Goal: Information Seeking & Learning: Get advice/opinions

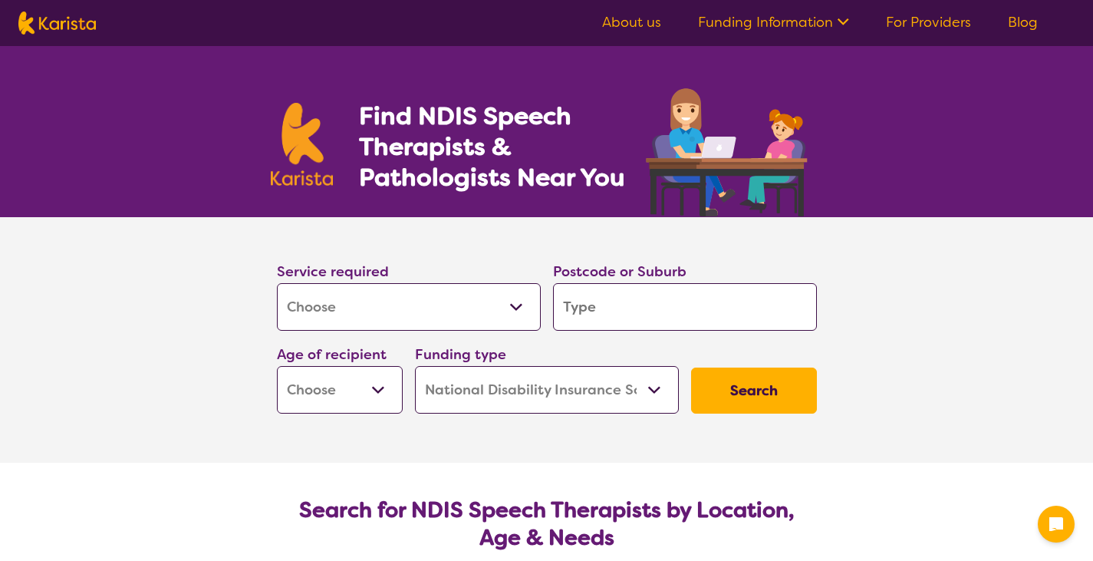
select select "[MEDICAL_DATA]"
select select "NDIS"
select select "[MEDICAL_DATA]"
select select "NDIS"
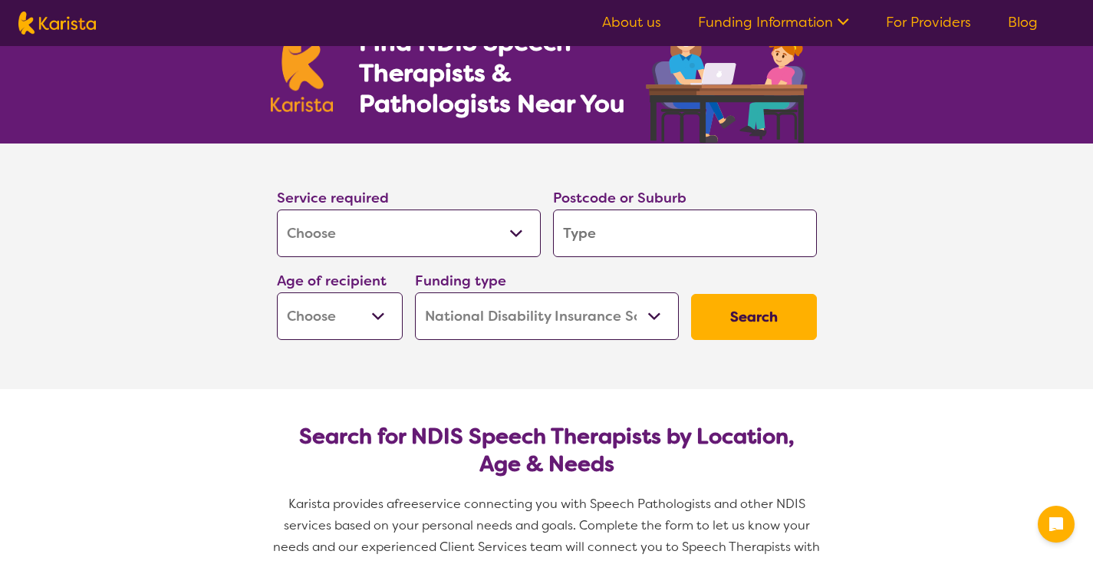
scroll to position [77, 0]
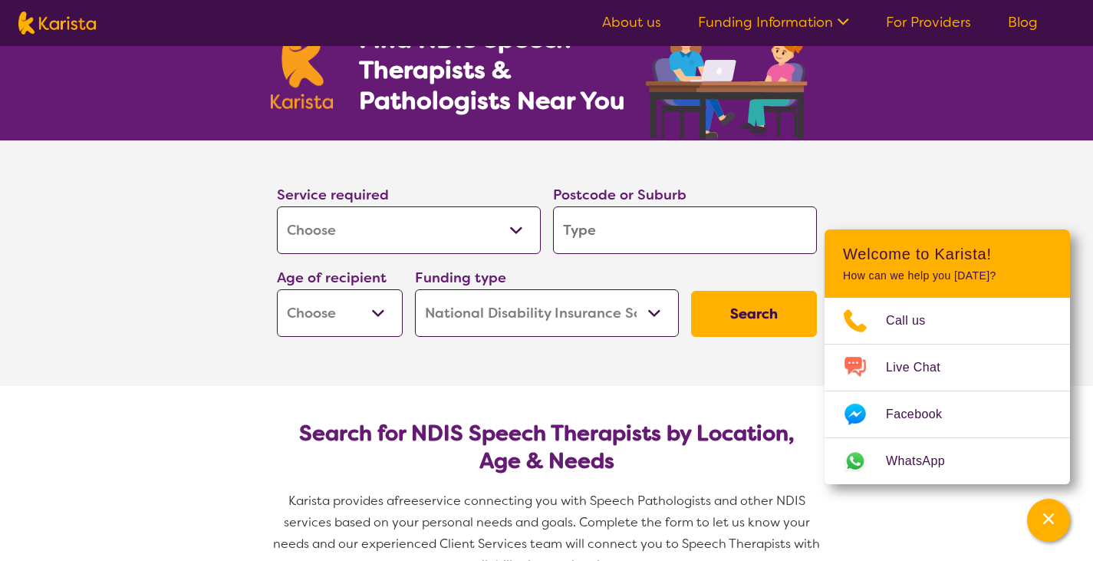
click at [377, 308] on select "Early Childhood - 0 to 9 Child - 10 to 11 Adolescent - 12 to 17 Adult - 18 to 6…" at bounding box center [340, 313] width 126 height 48
select select "AD"
click at [277, 289] on select "Early Childhood - 0 to 9 Child - 10 to 11 Adolescent - 12 to 17 Adult - 18 to 6…" at bounding box center [340, 313] width 126 height 48
select select "AD"
click at [651, 223] on input "search" at bounding box center [685, 230] width 264 height 48
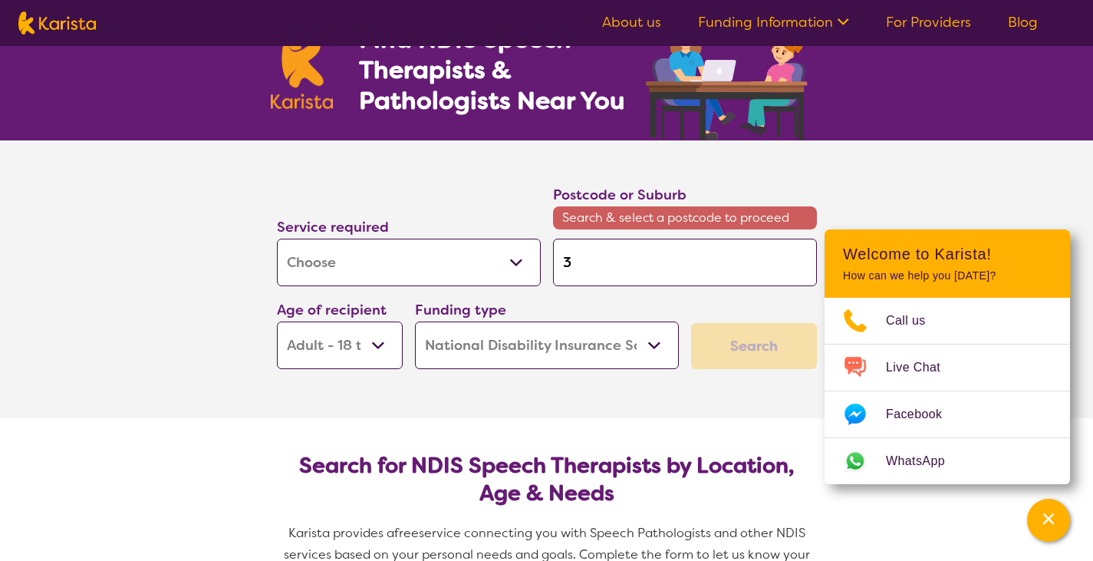
type input "3"
type input "30"
type input "302"
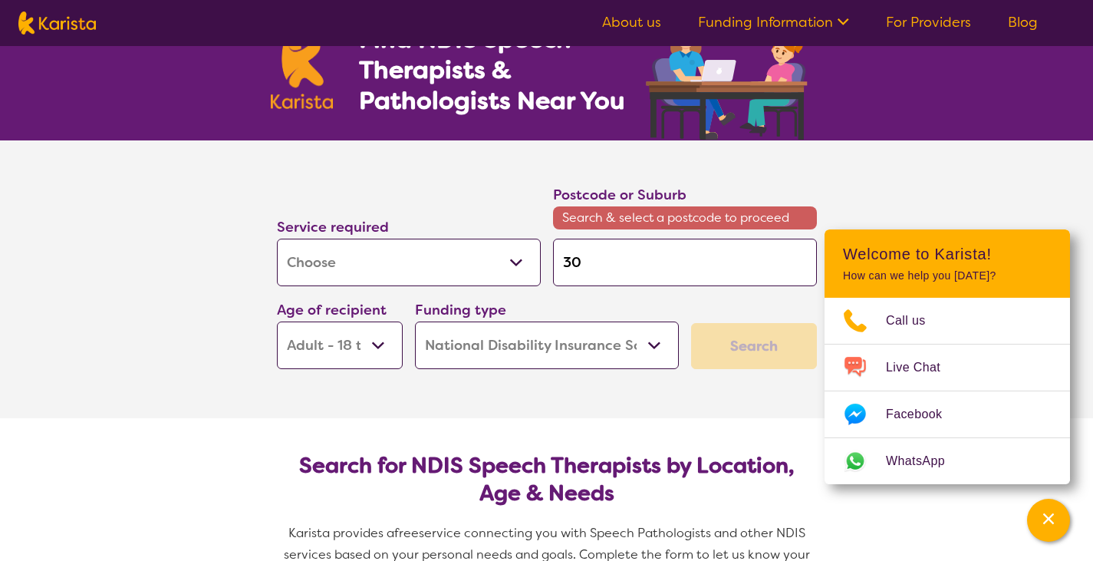
type input "302"
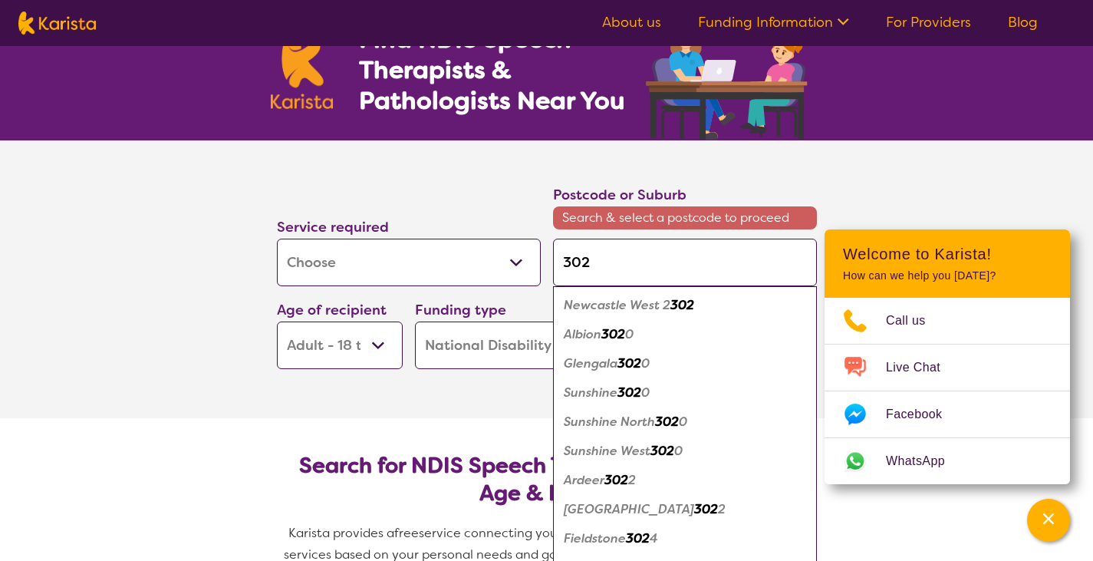
type input "30"
type input "3"
type input "31"
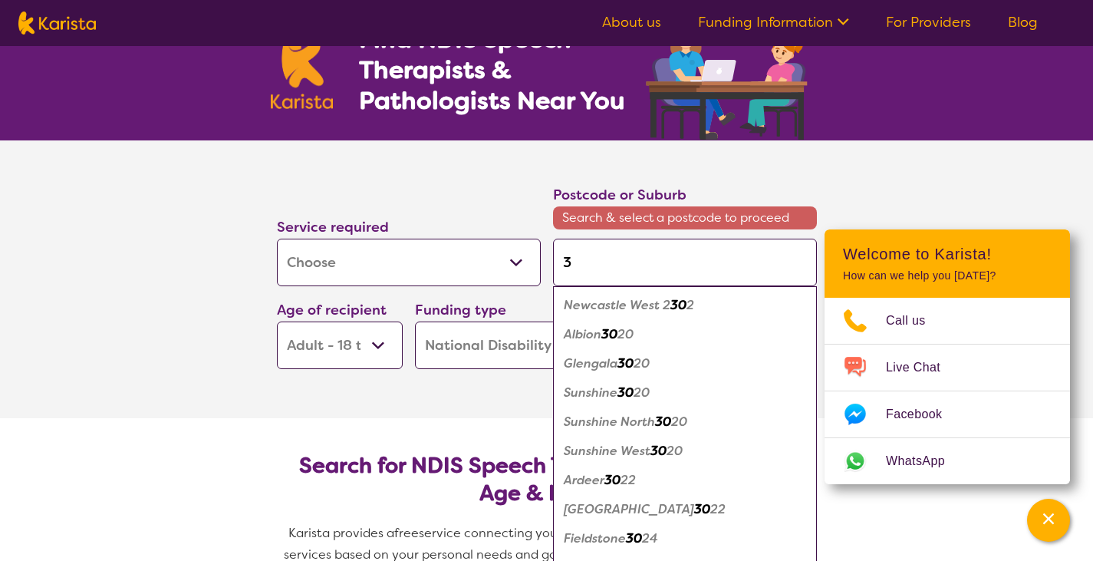
type input "31"
type input "311"
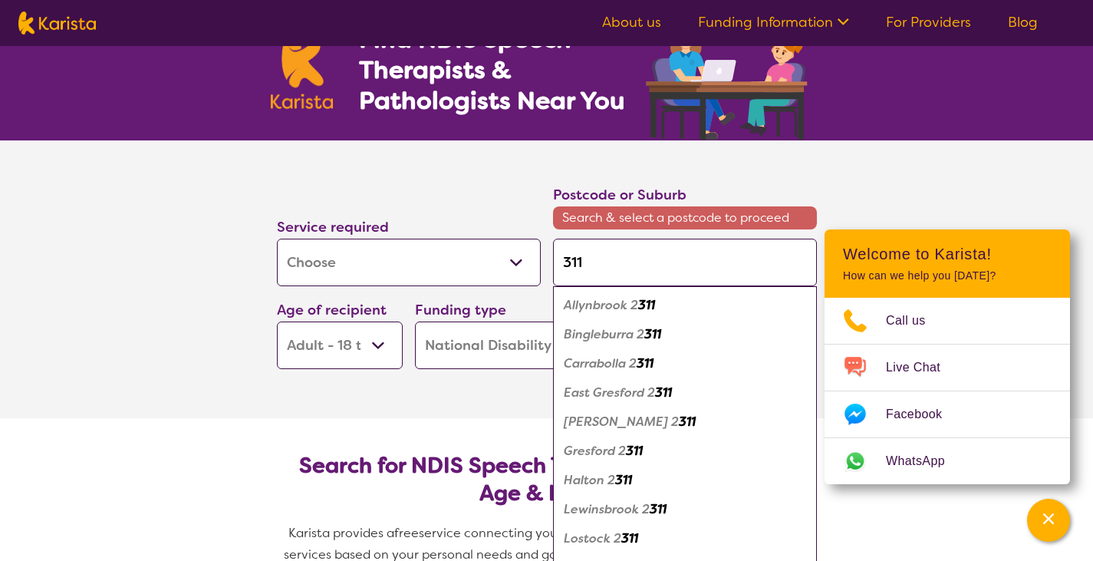
type input "31"
type input "3"
type input "30"
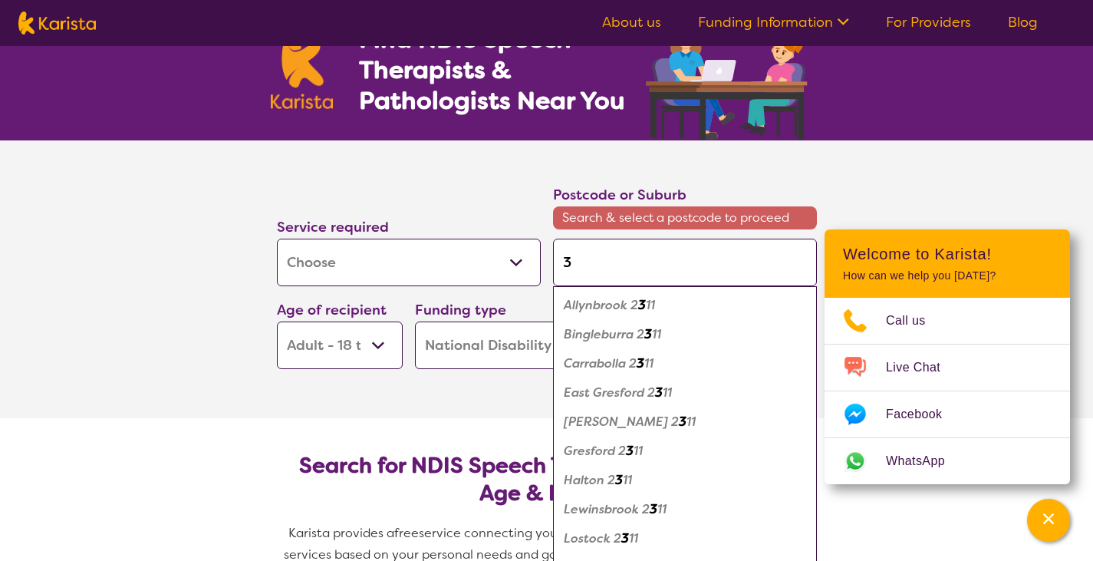
type input "30"
type input "301"
type input "3011"
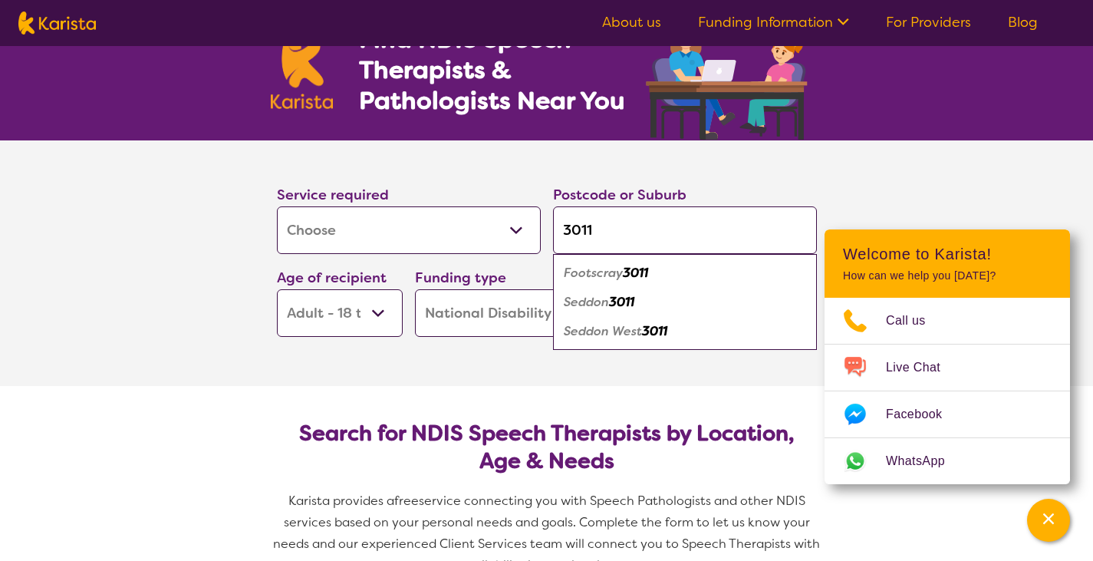
click button "Search" at bounding box center [754, 314] width 126 height 46
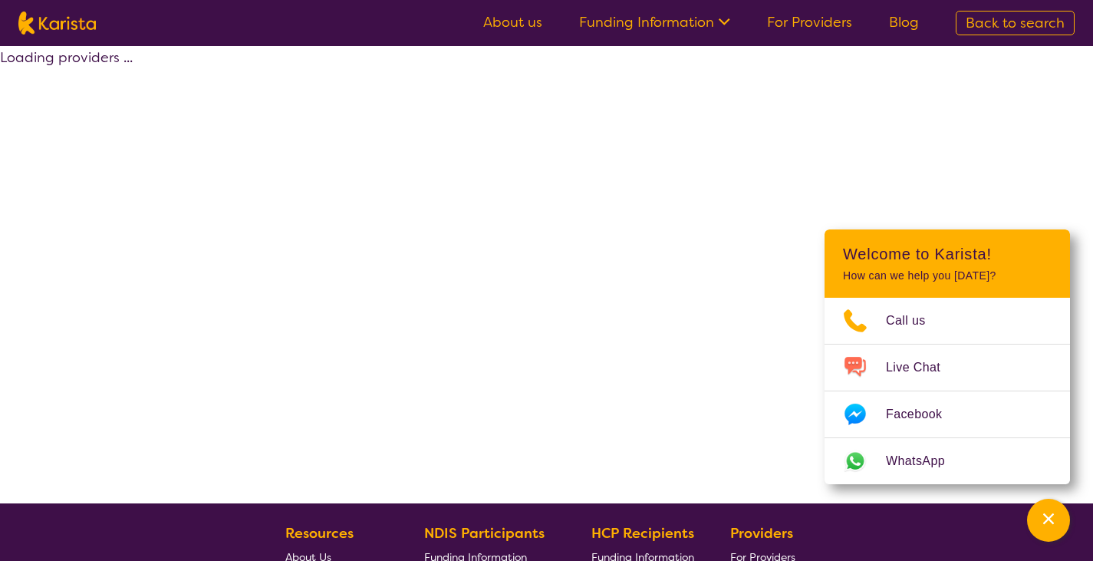
select select "by_score"
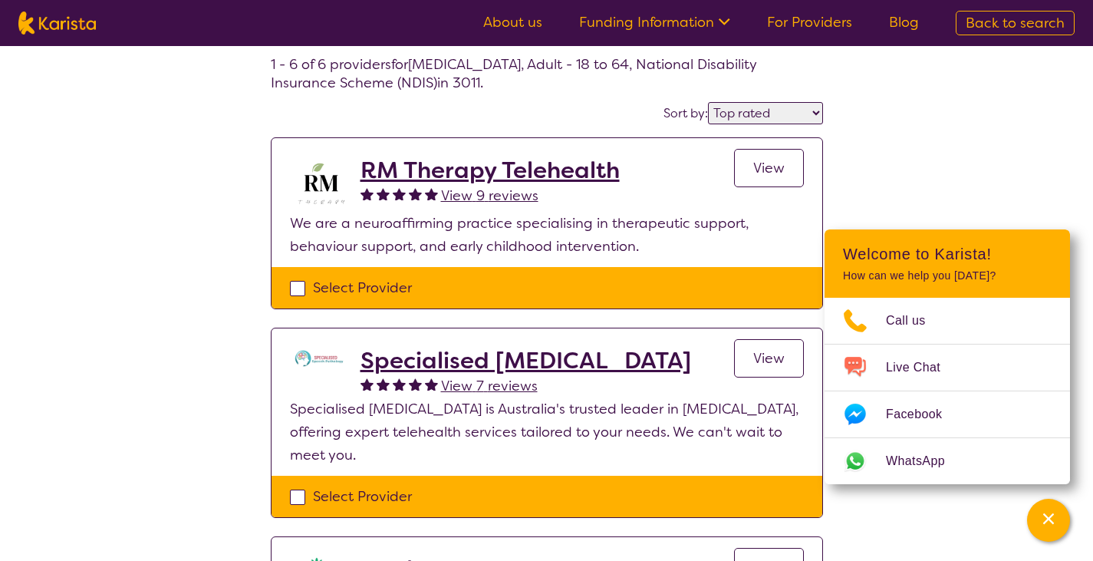
scroll to position [77, 0]
click at [488, 191] on span "View 9 reviews" at bounding box center [489, 195] width 97 height 18
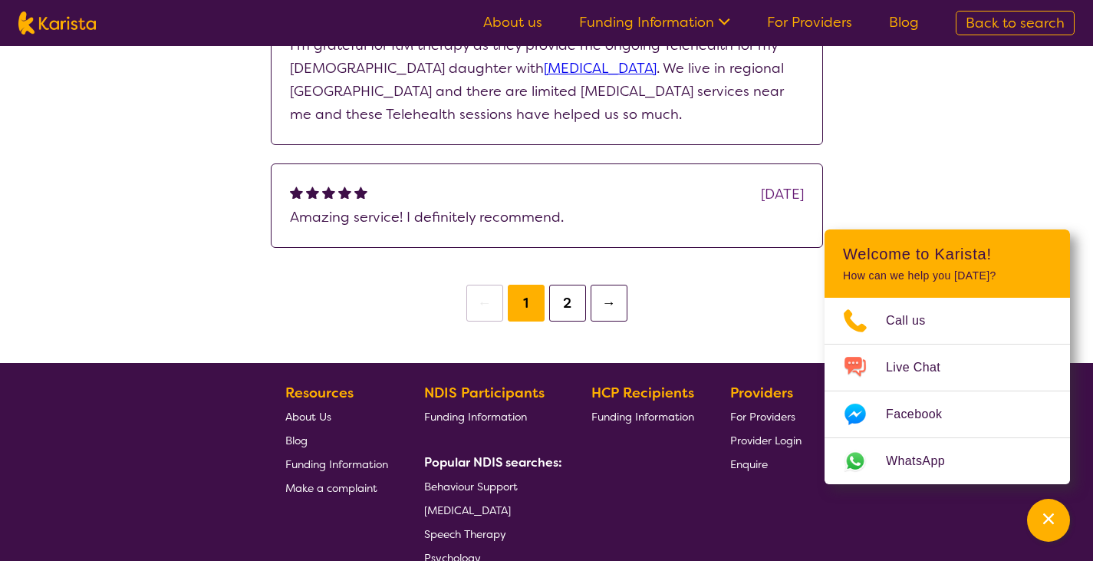
scroll to position [844, 0]
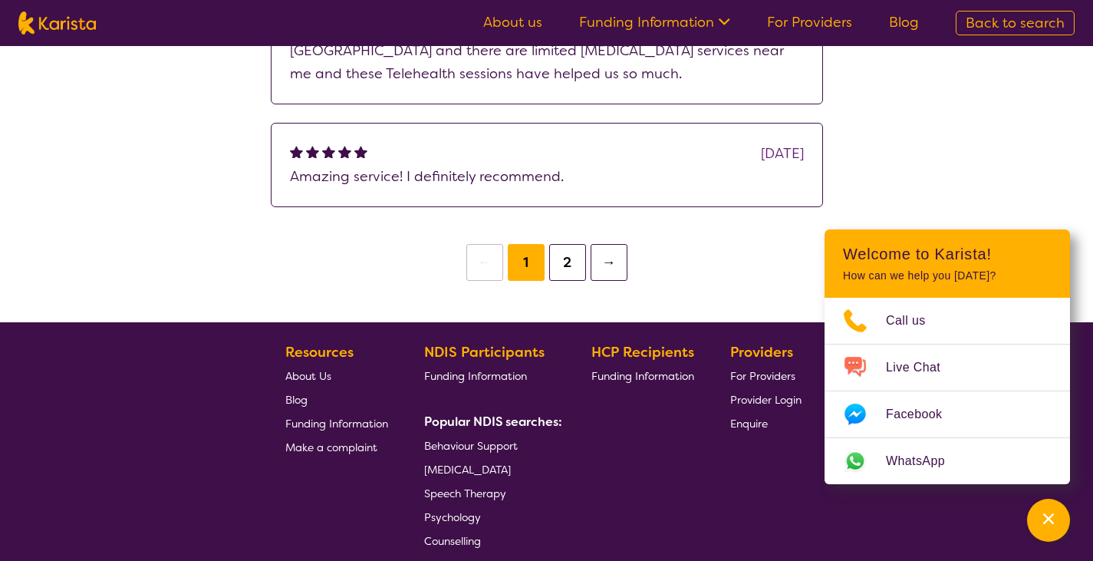
click at [588, 269] on li "2" at bounding box center [567, 262] width 41 height 37
click at [569, 252] on button "2" at bounding box center [567, 262] width 37 height 37
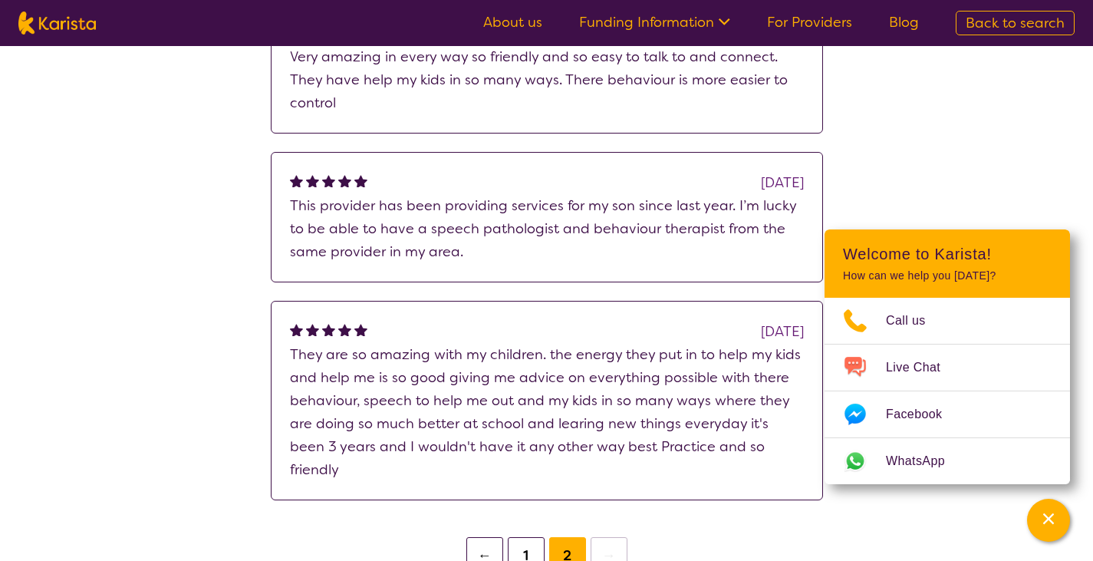
scroll to position [767, 0]
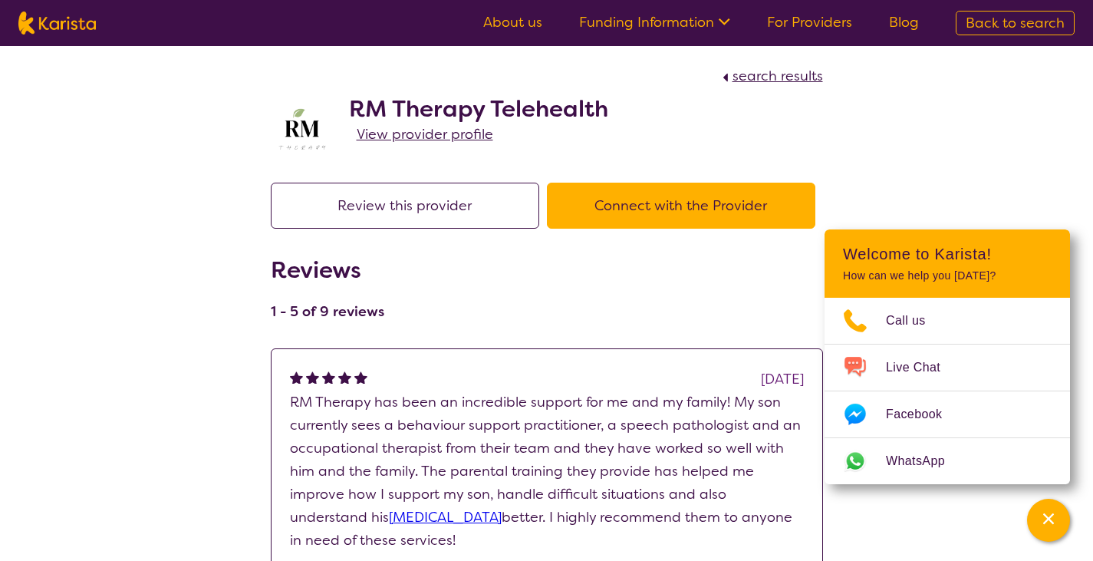
scroll to position [77, 0]
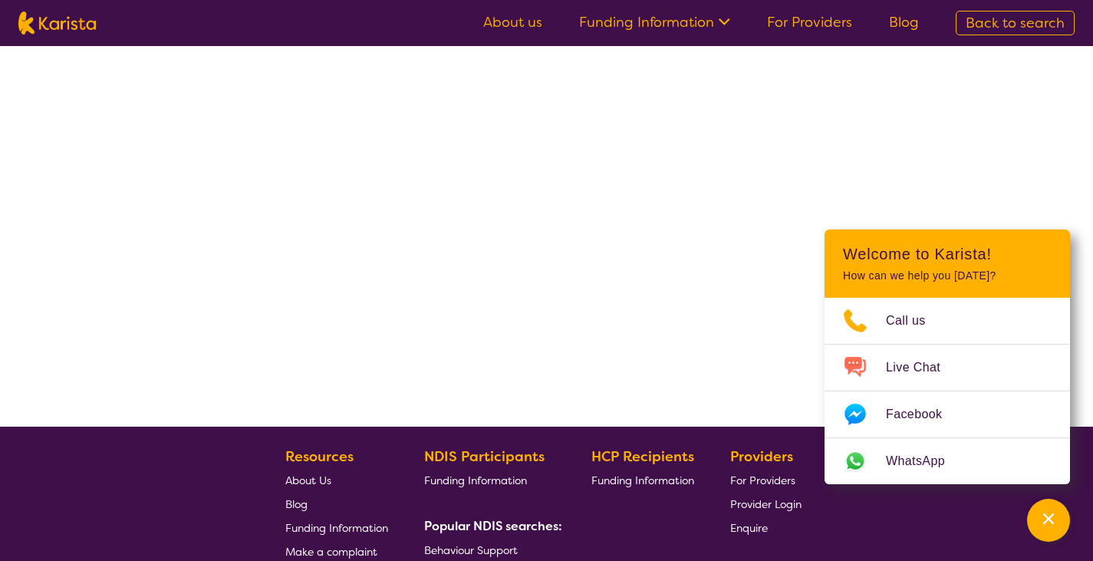
select select "by_score"
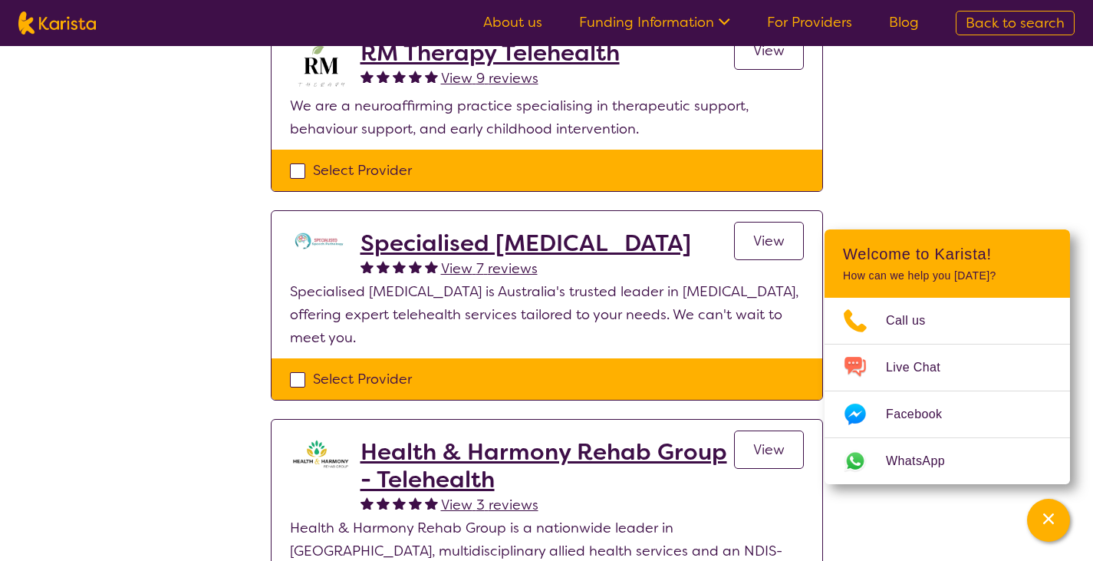
scroll to position [230, 0]
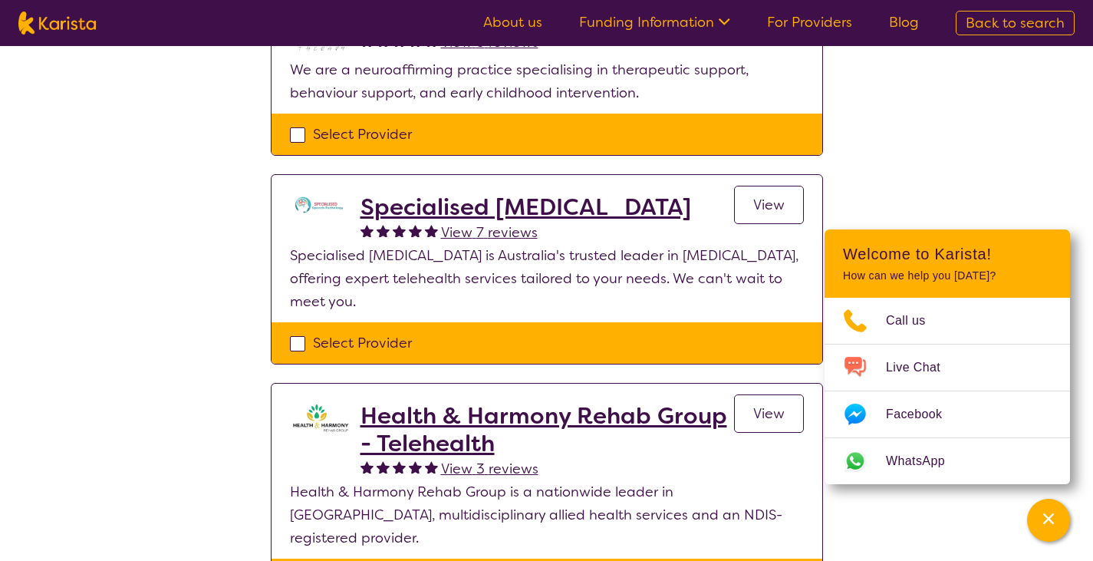
click at [461, 227] on span "View 7 reviews" at bounding box center [489, 232] width 97 height 18
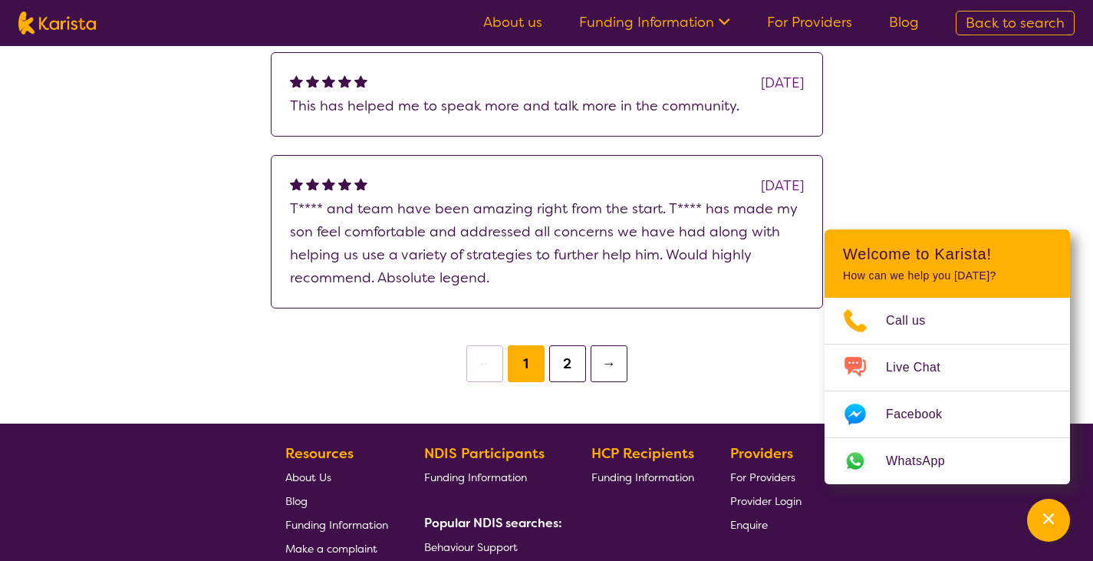
scroll to position [698, 0]
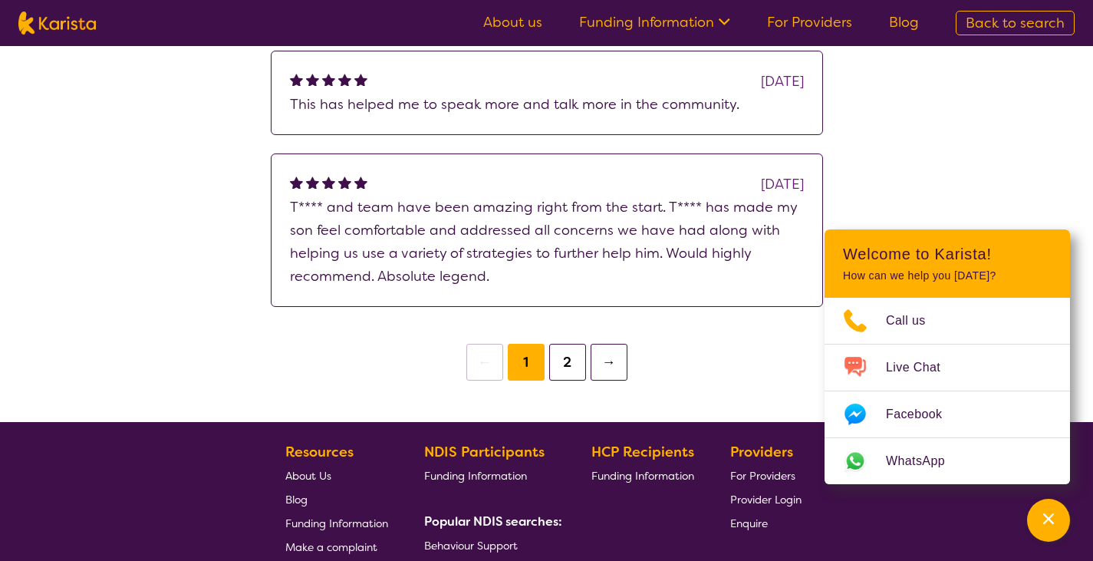
click at [571, 359] on button "2" at bounding box center [567, 362] width 37 height 37
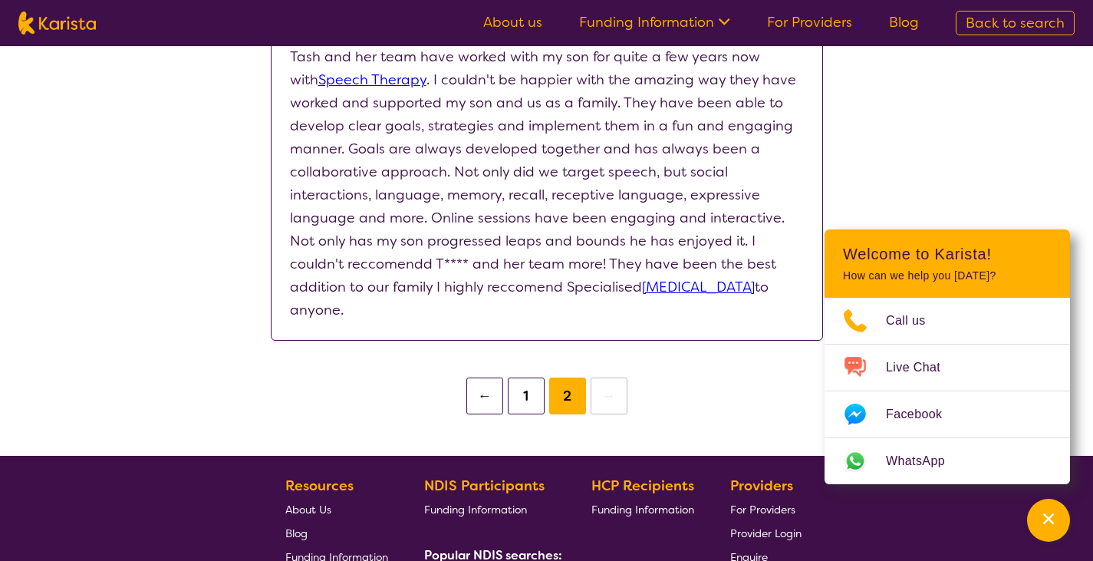
scroll to position [715, 0]
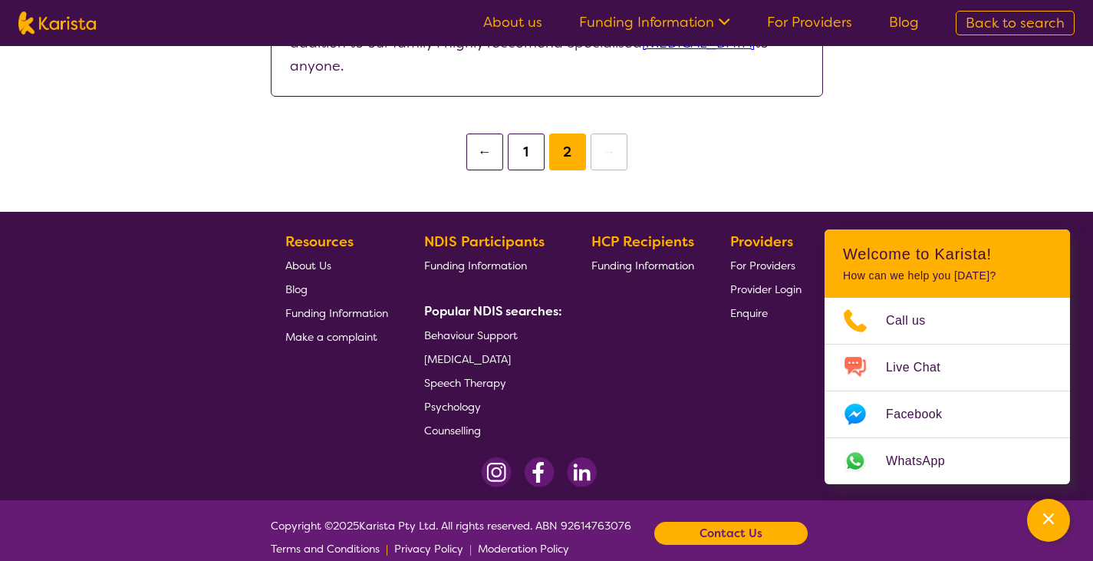
click at [583, 133] on button "2" at bounding box center [567, 151] width 37 height 37
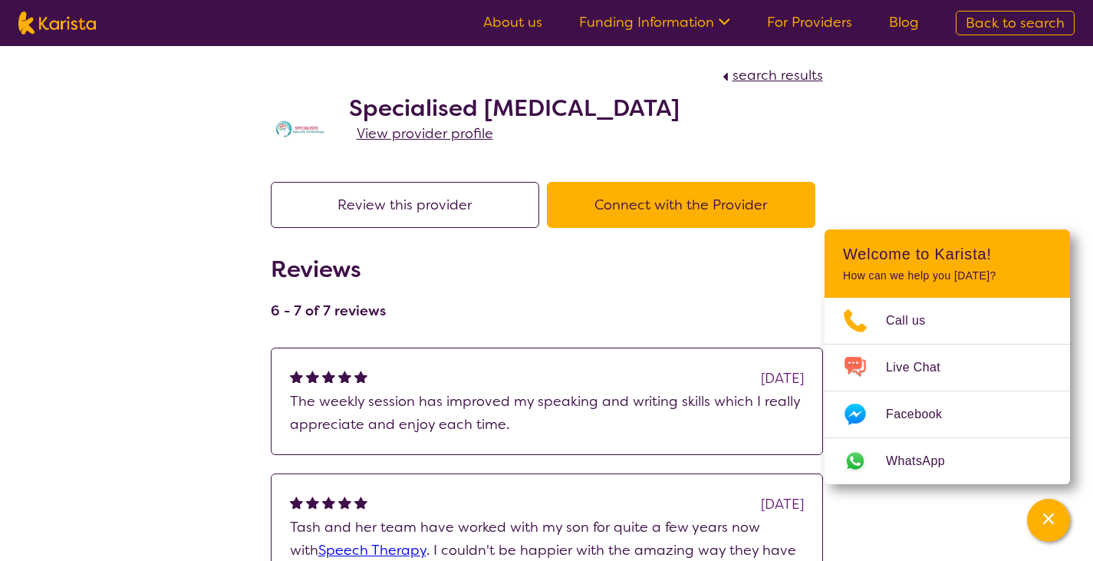
scroll to position [715, 0]
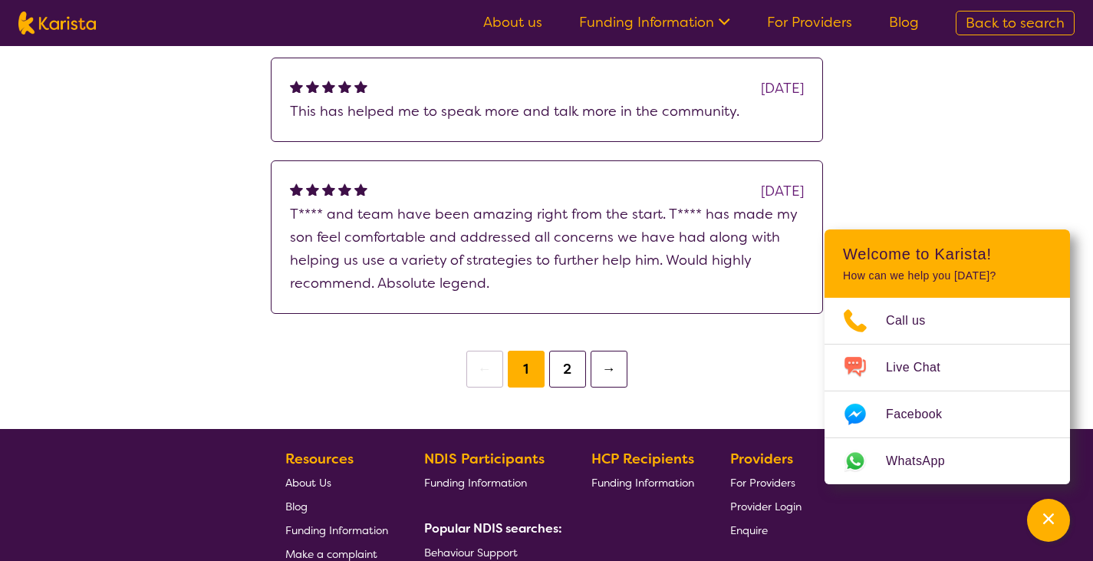
scroll to position [652, 0]
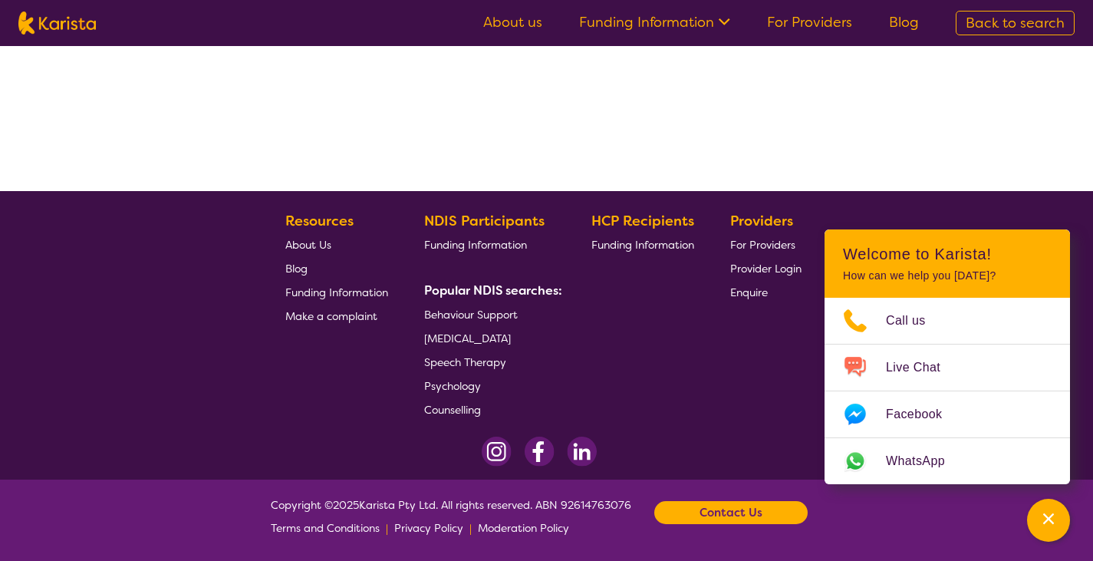
scroll to position [230, 0]
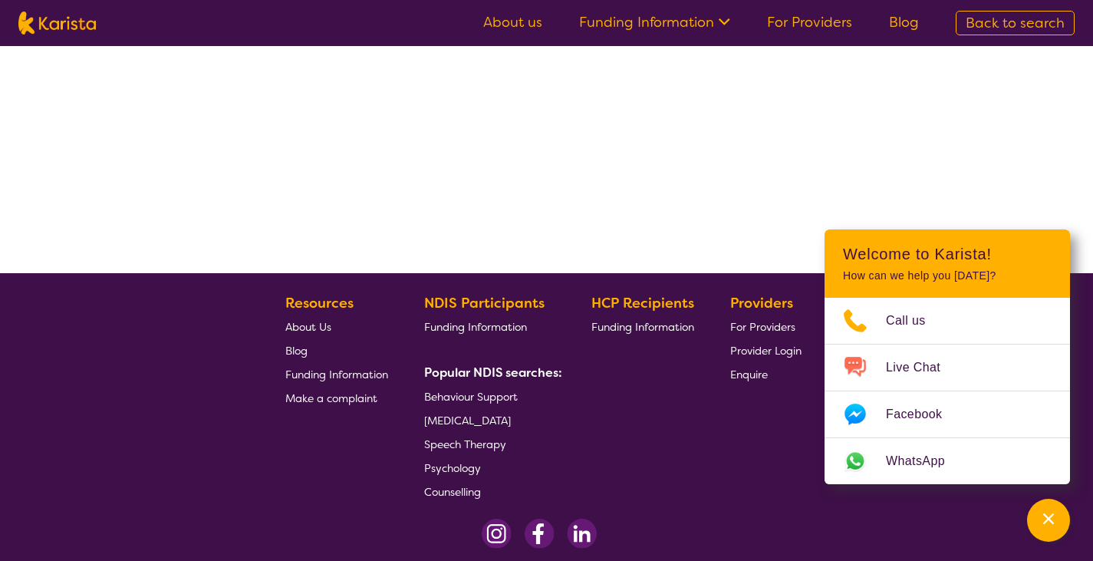
select select "by_score"
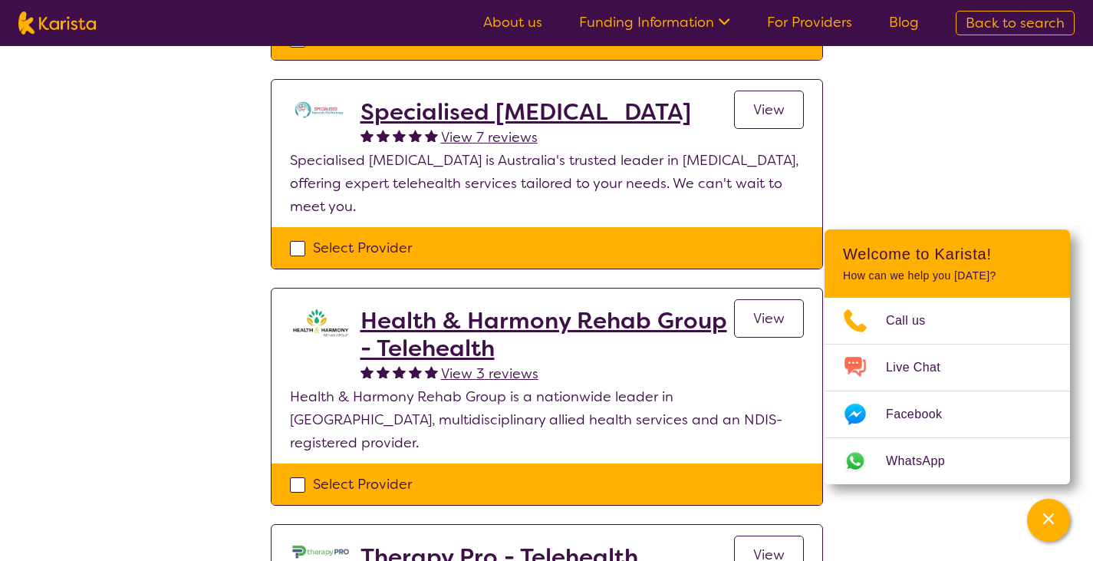
scroll to position [384, 0]
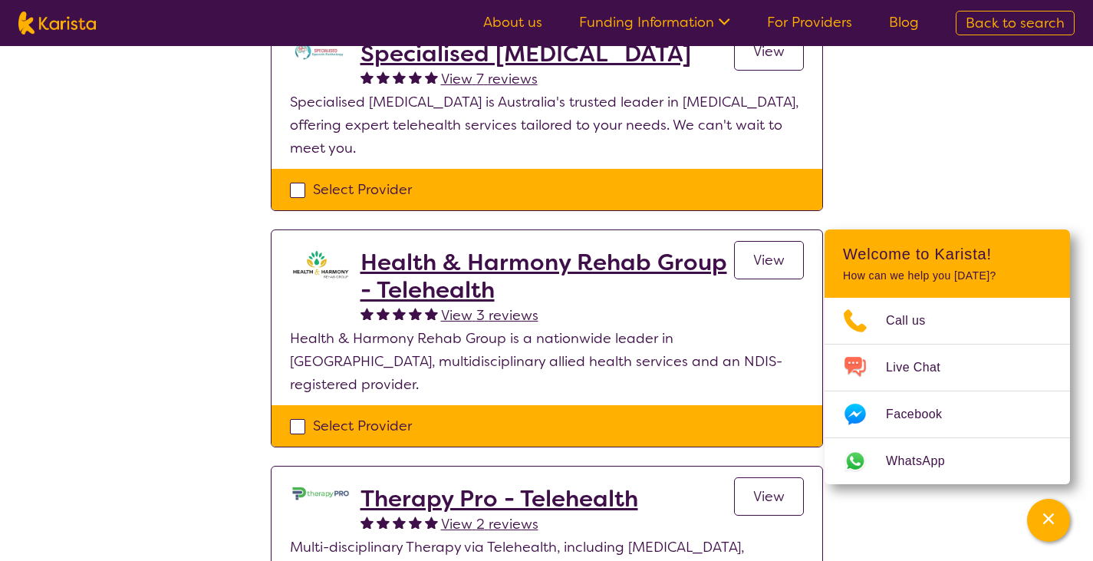
click at [443, 258] on h2 "Health & Harmony Rehab Group - Telehealth" at bounding box center [548, 276] width 374 height 55
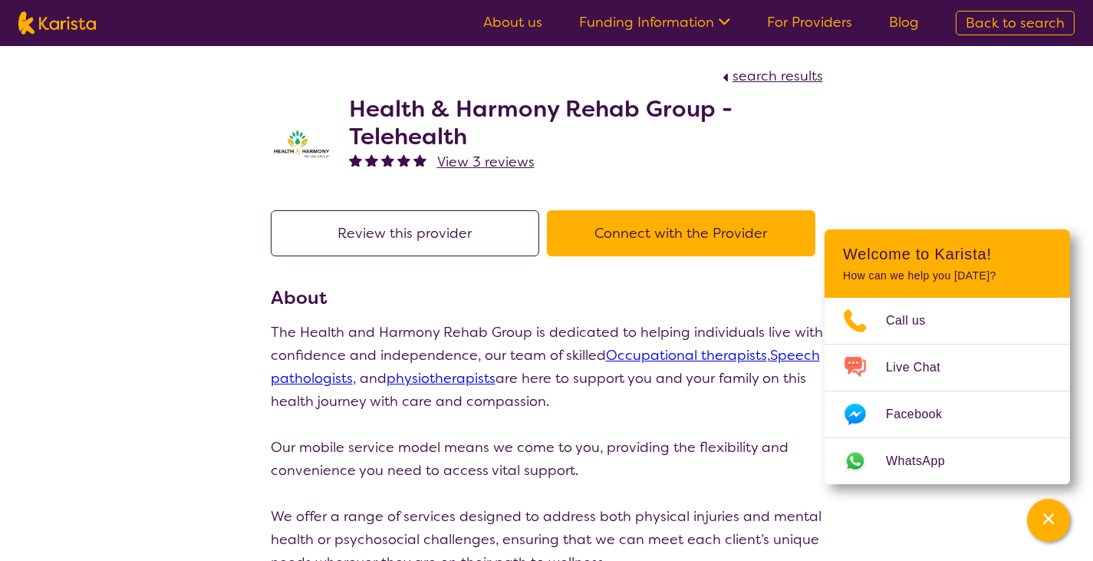
select select "by_score"
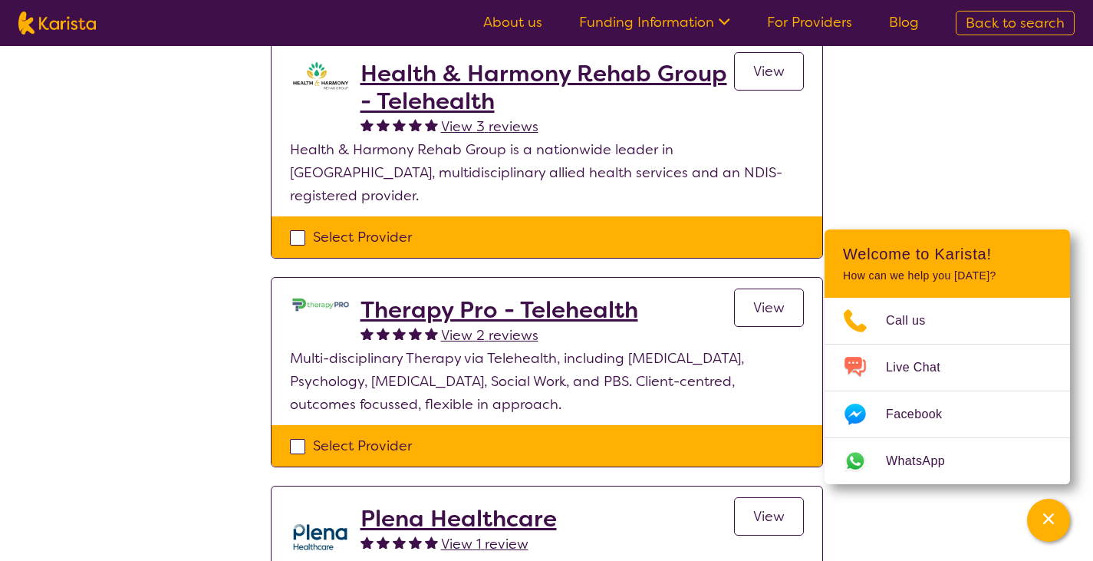
scroll to position [614, 0]
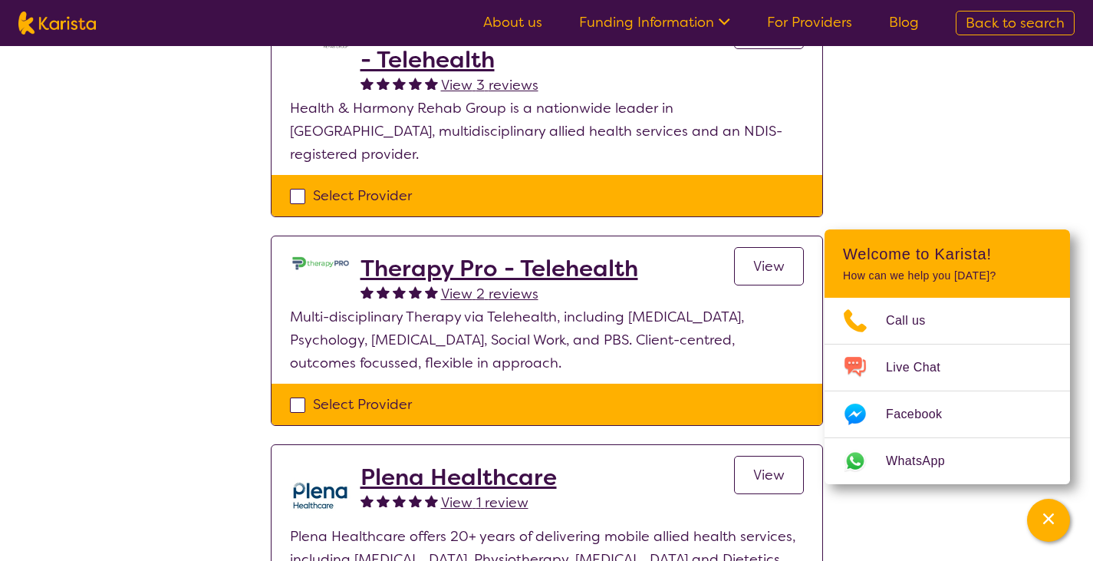
click at [395, 255] on h2 "Therapy Pro - Telehealth" at bounding box center [500, 269] width 278 height 28
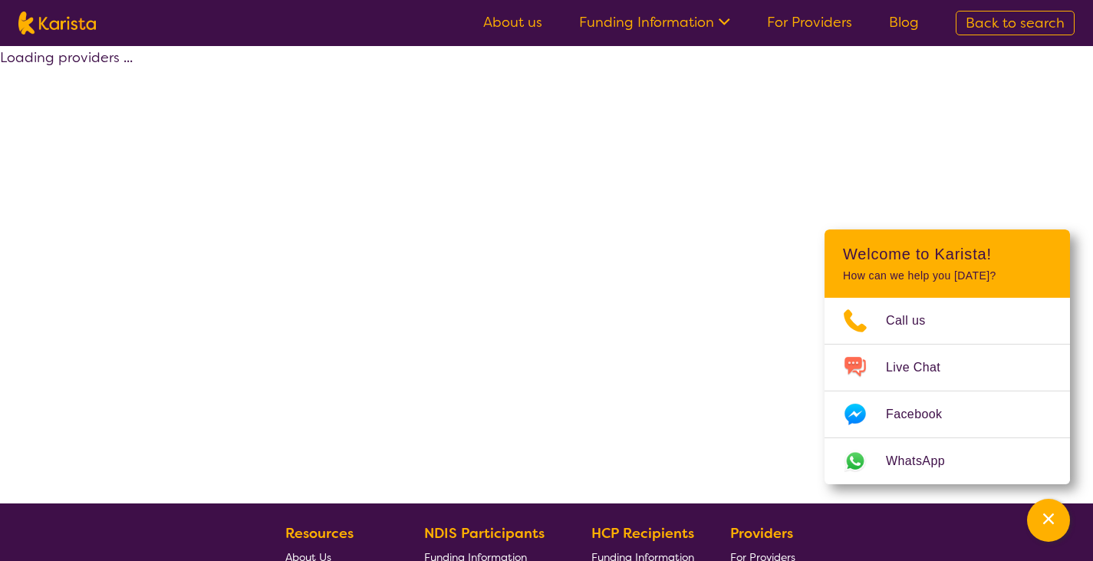
scroll to position [315, 0]
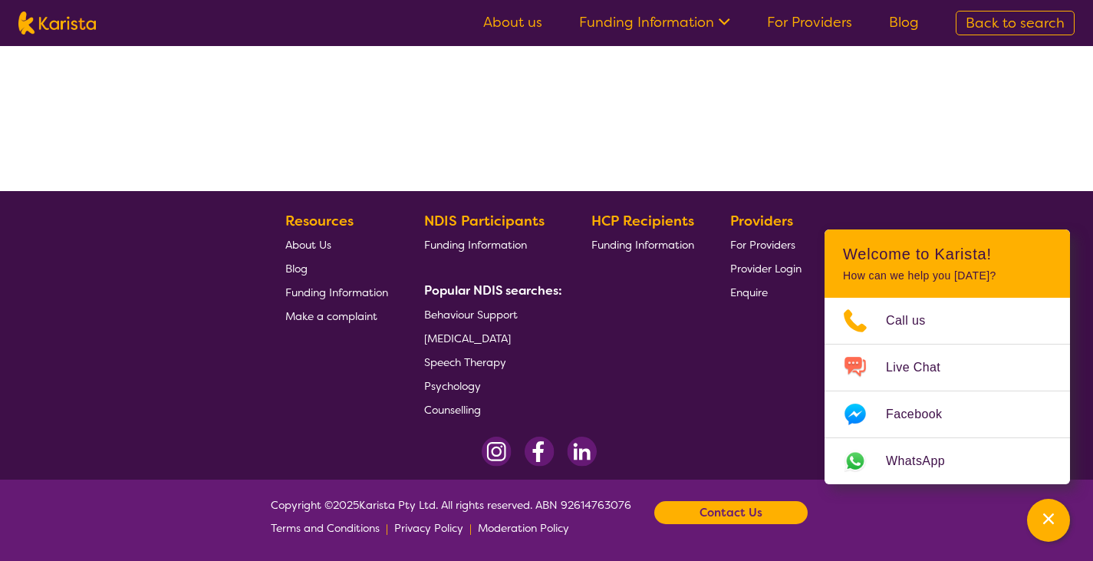
select select "by_score"
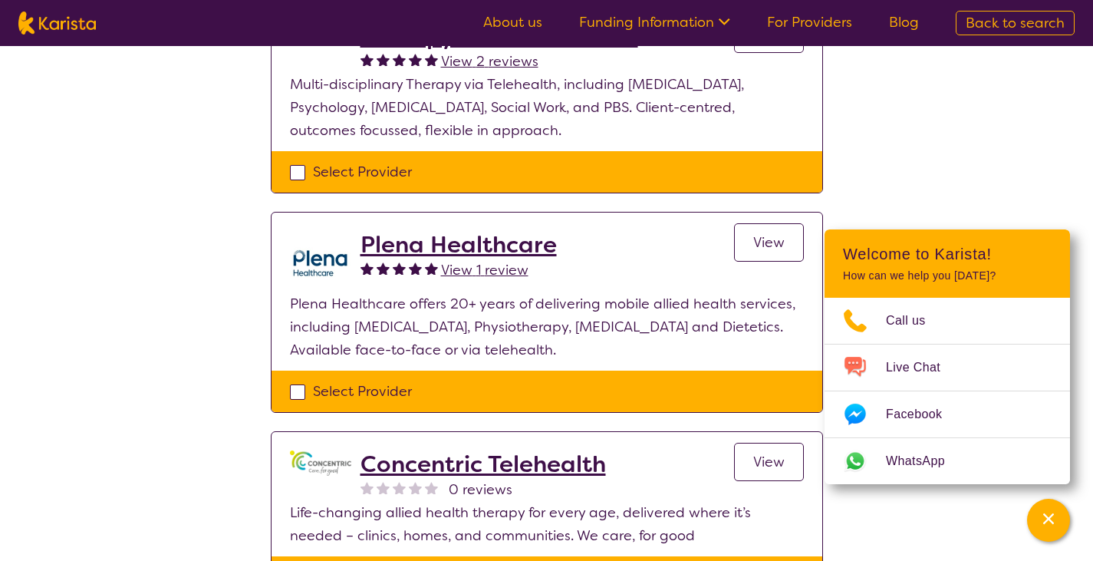
scroll to position [852, 0]
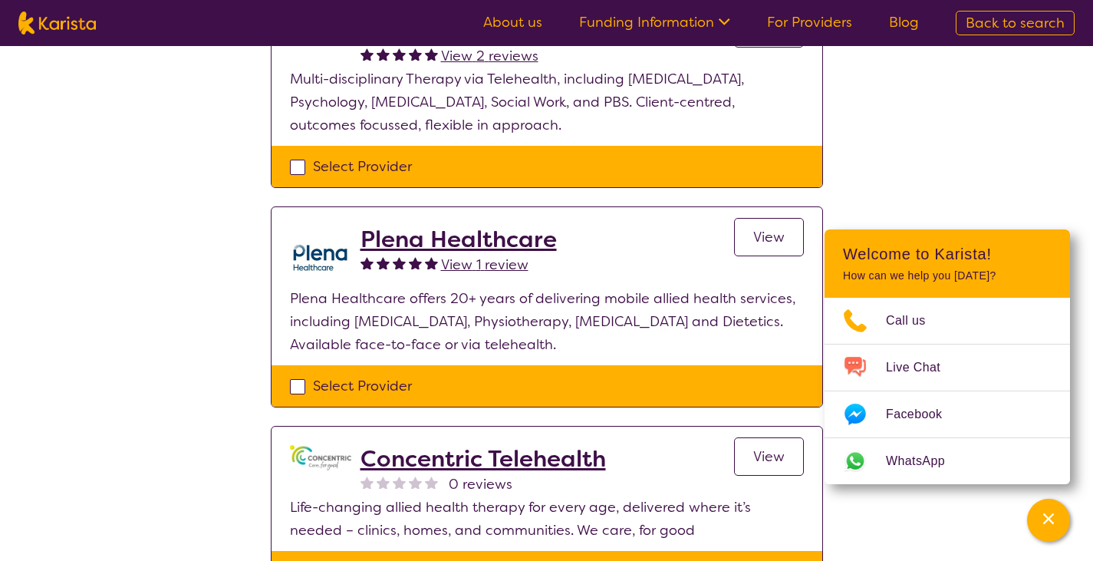
click at [420, 226] on h2 "Plena Healthcare" at bounding box center [459, 240] width 196 height 28
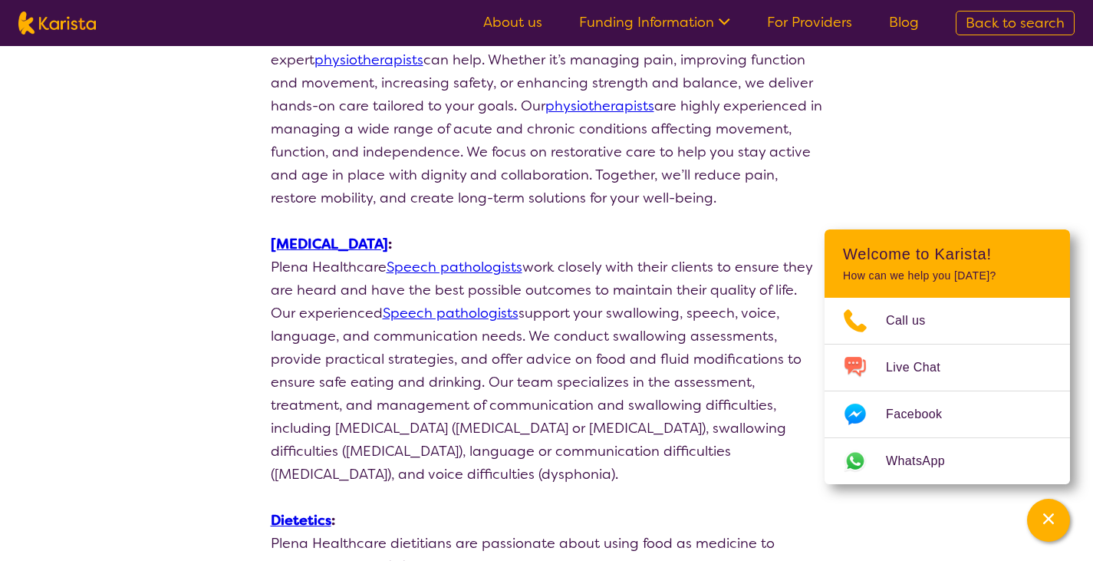
scroll to position [936, 0]
click at [401, 266] on link "Speech pathologists" at bounding box center [455, 266] width 136 height 18
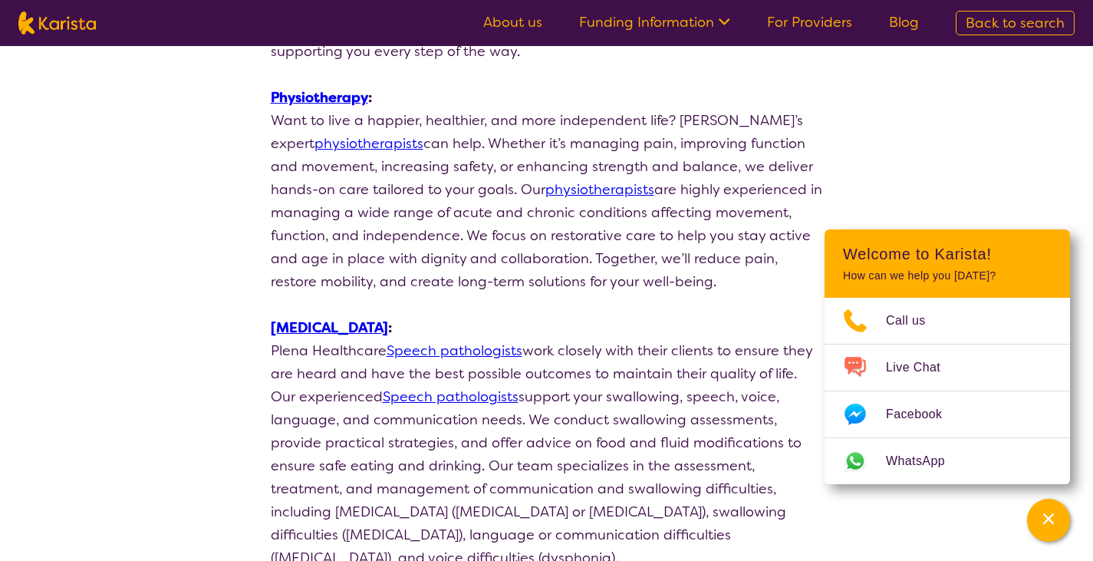
select select "by_score"
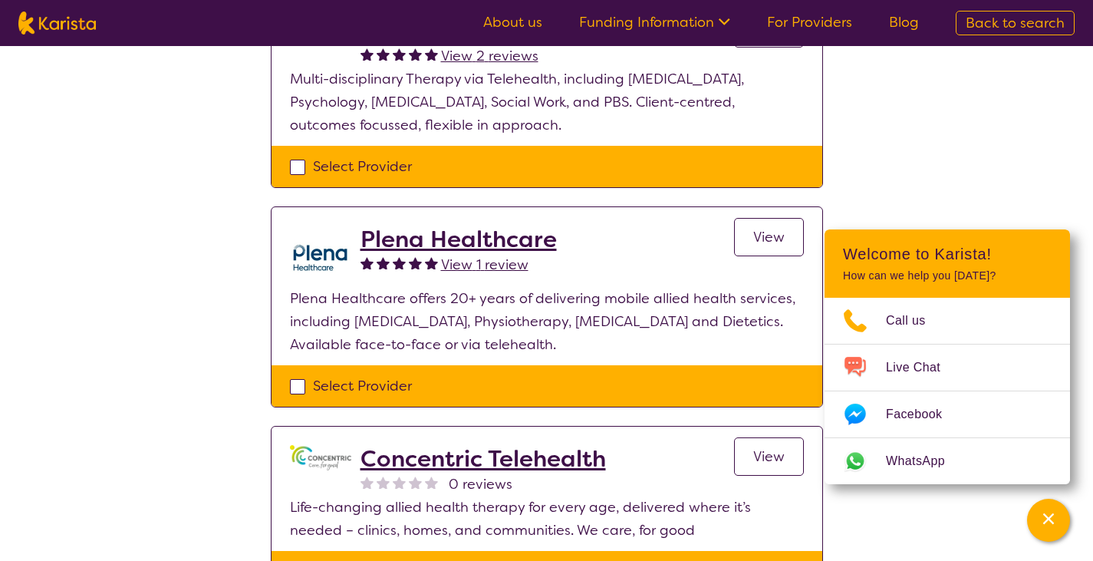
click at [402, 226] on h2 "Plena Healthcare" at bounding box center [459, 240] width 196 height 28
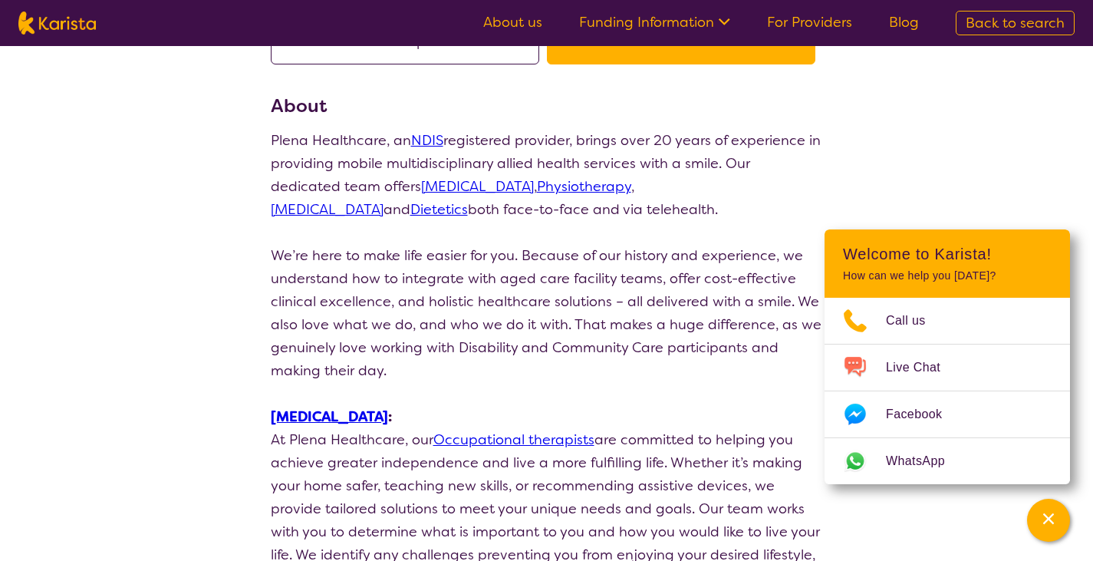
scroll to position [124, 0]
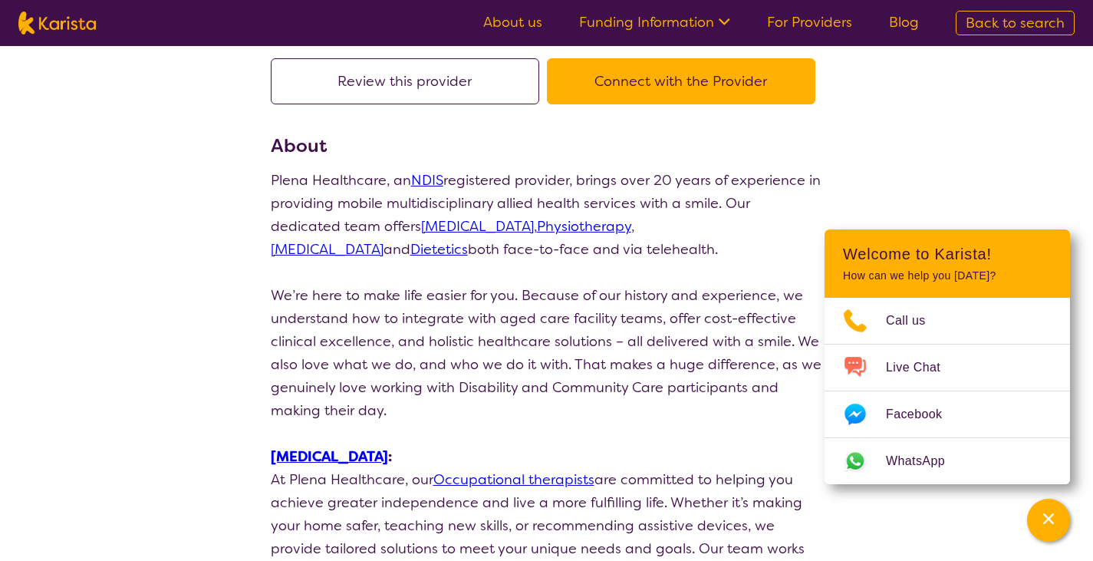
scroll to position [315, 0]
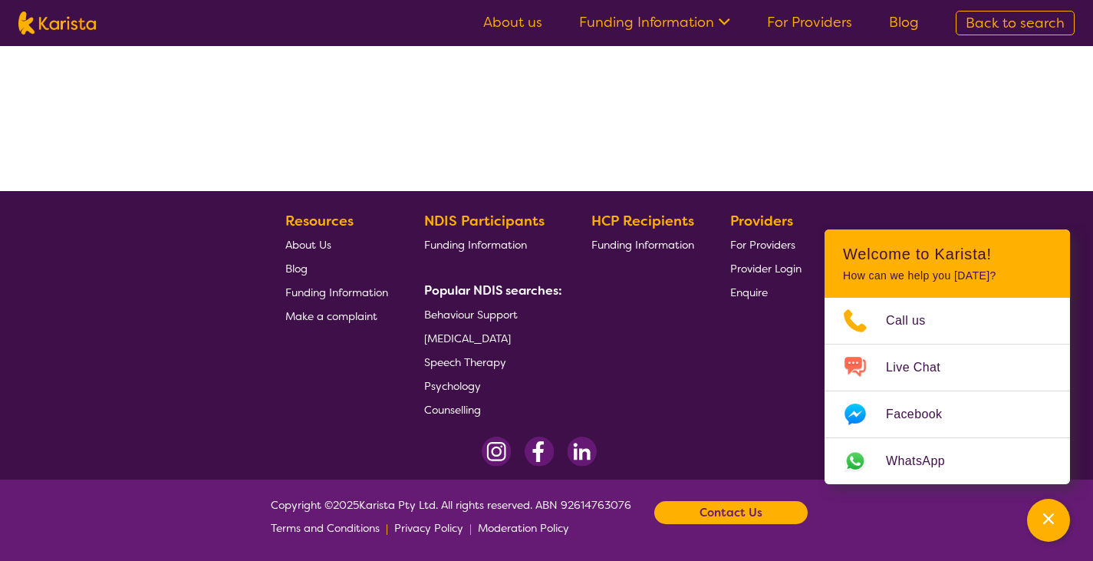
select select "by_score"
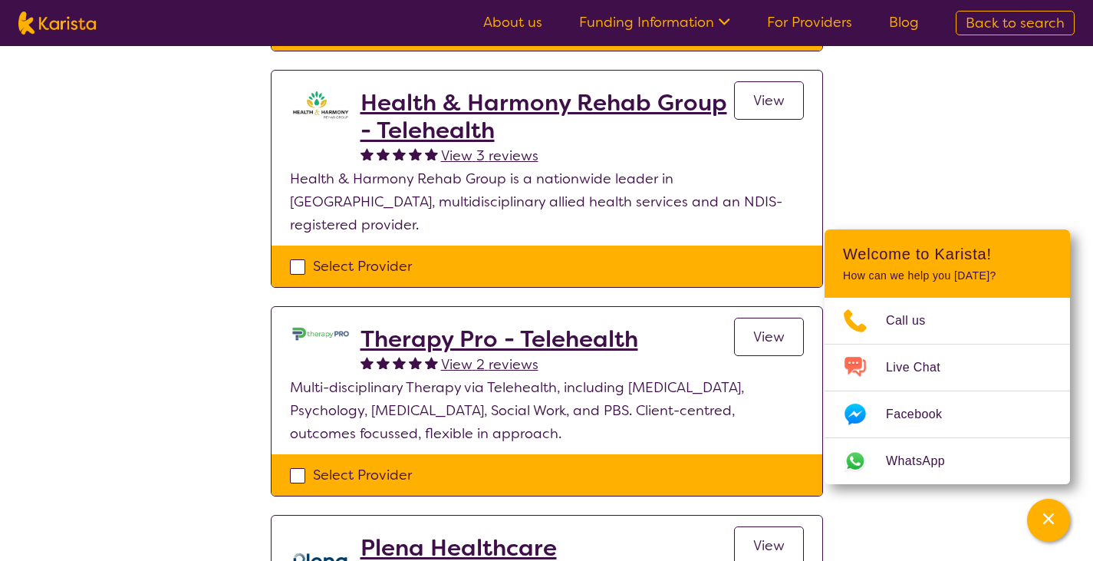
drag, startPoint x: 319, startPoint y: 105, endPoint x: 343, endPoint y: 108, distance: 24.0
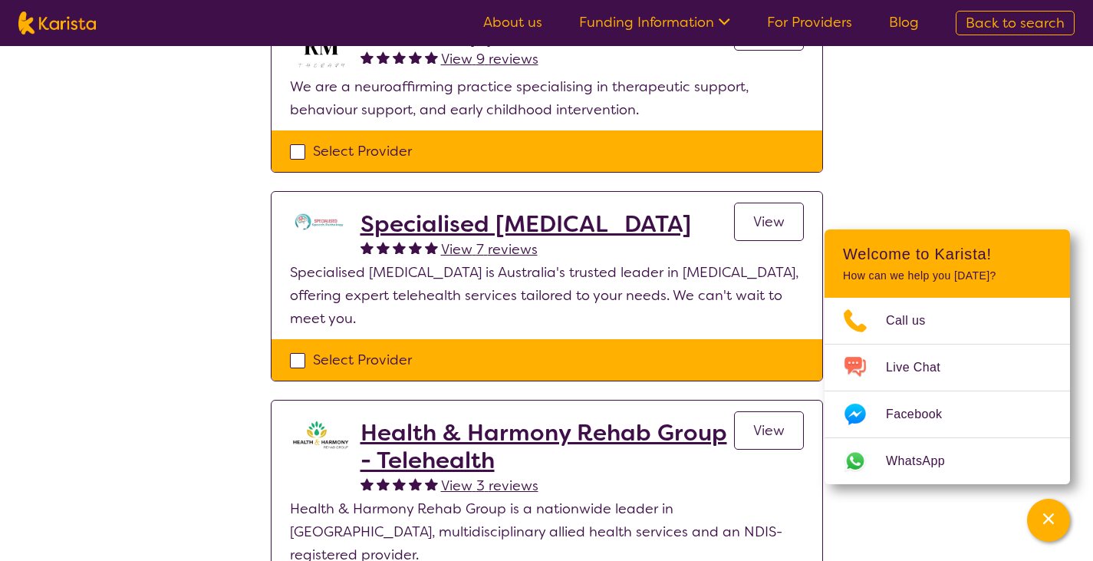
scroll to position [230, 0]
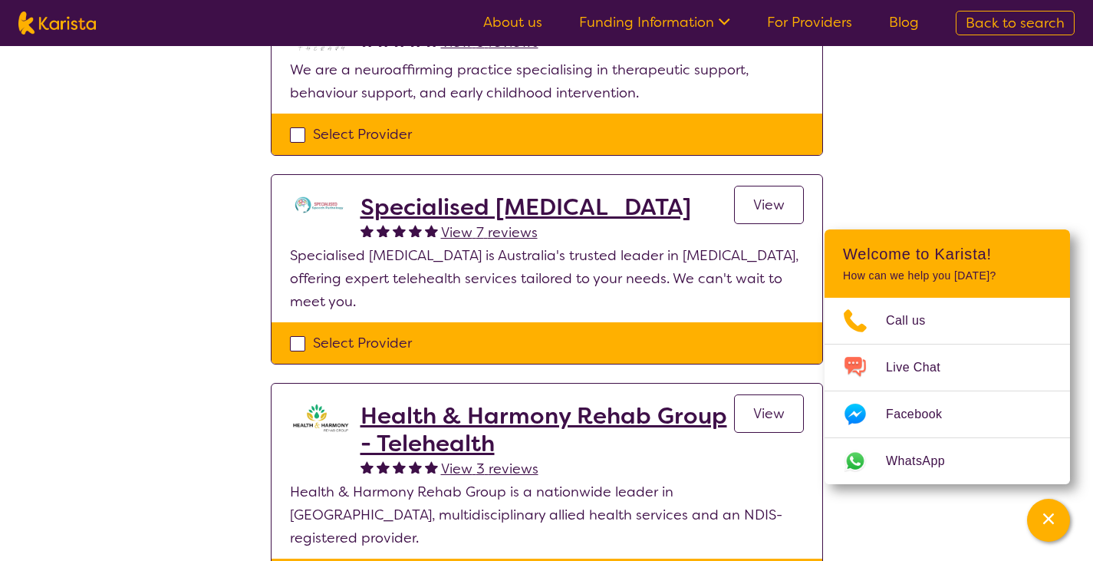
click at [482, 214] on h2 "Specialised Speech Pathology" at bounding box center [526, 207] width 331 height 28
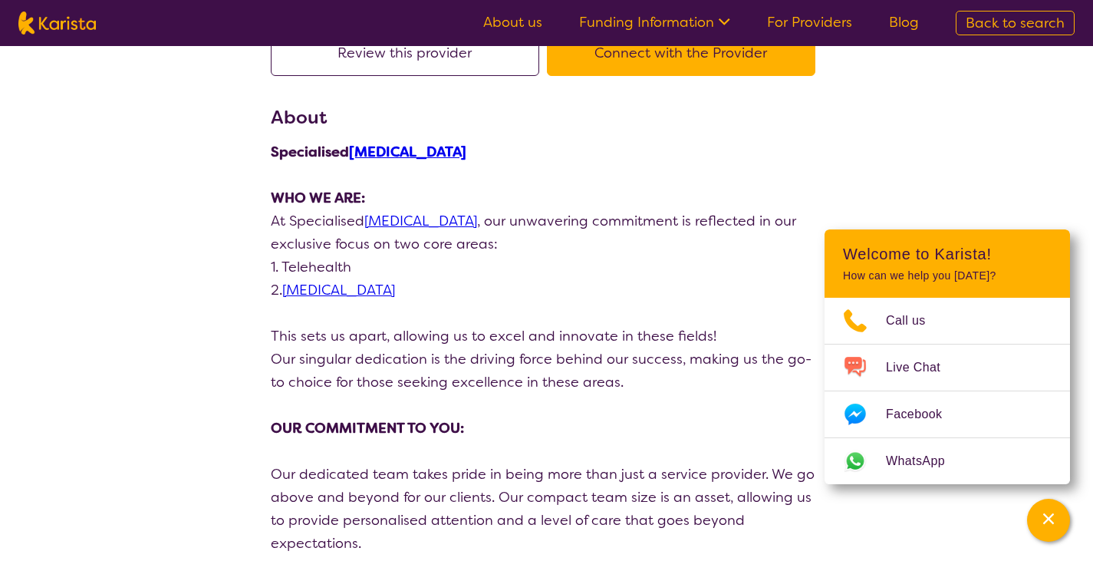
scroll to position [153, 0]
click at [394, 222] on link "Speech Pathology" at bounding box center [420, 221] width 113 height 18
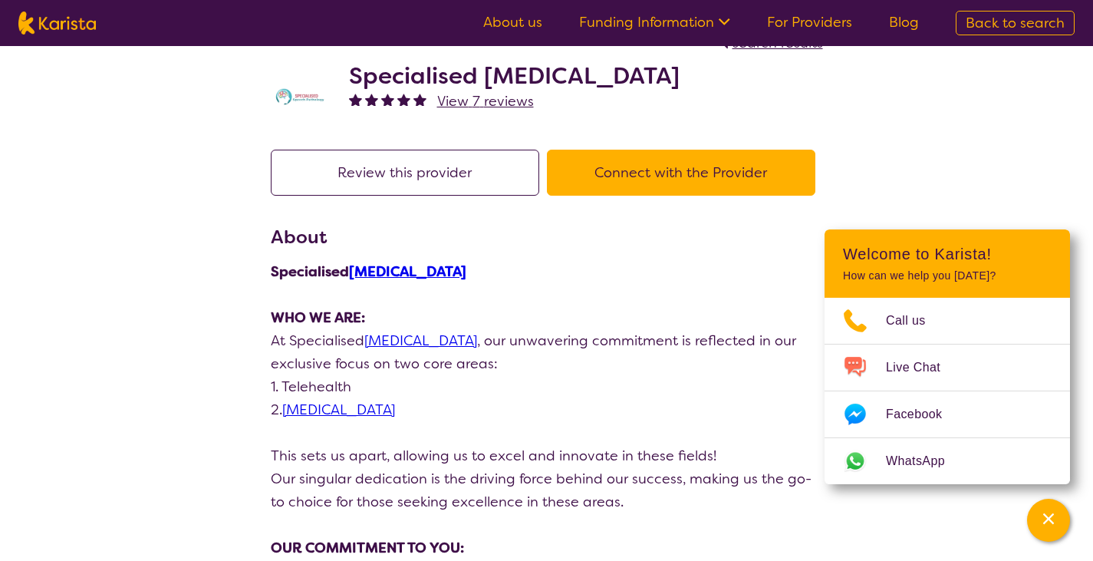
scroll to position [0, 0]
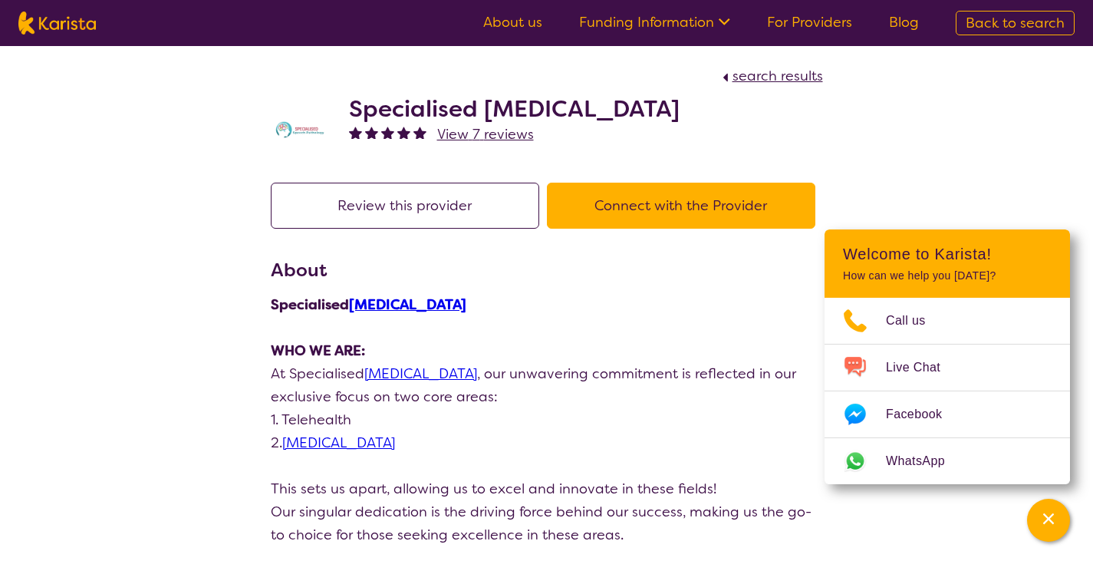
scroll to position [230, 0]
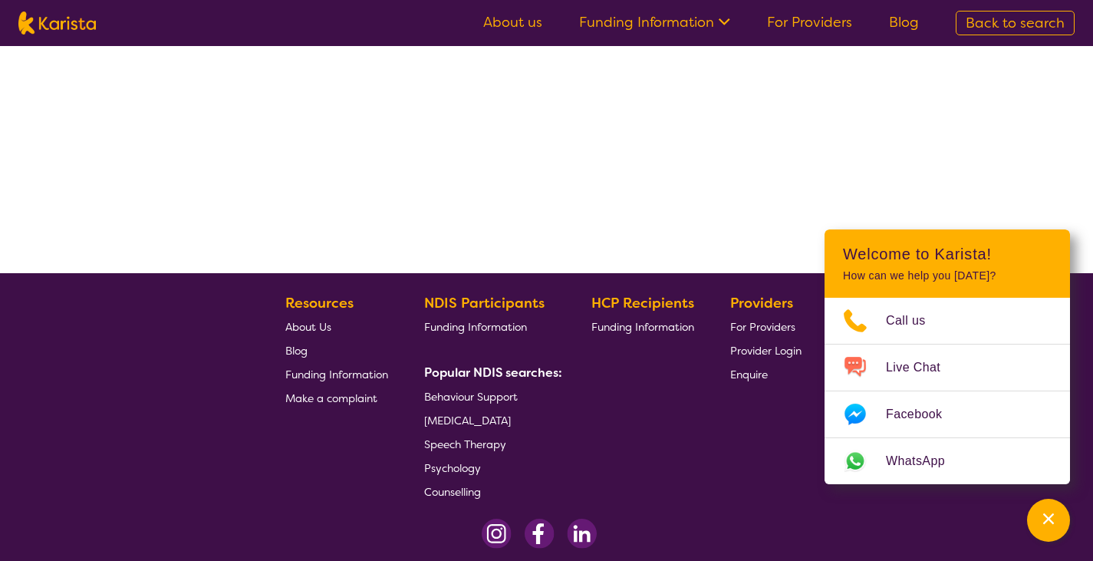
select select "by_score"
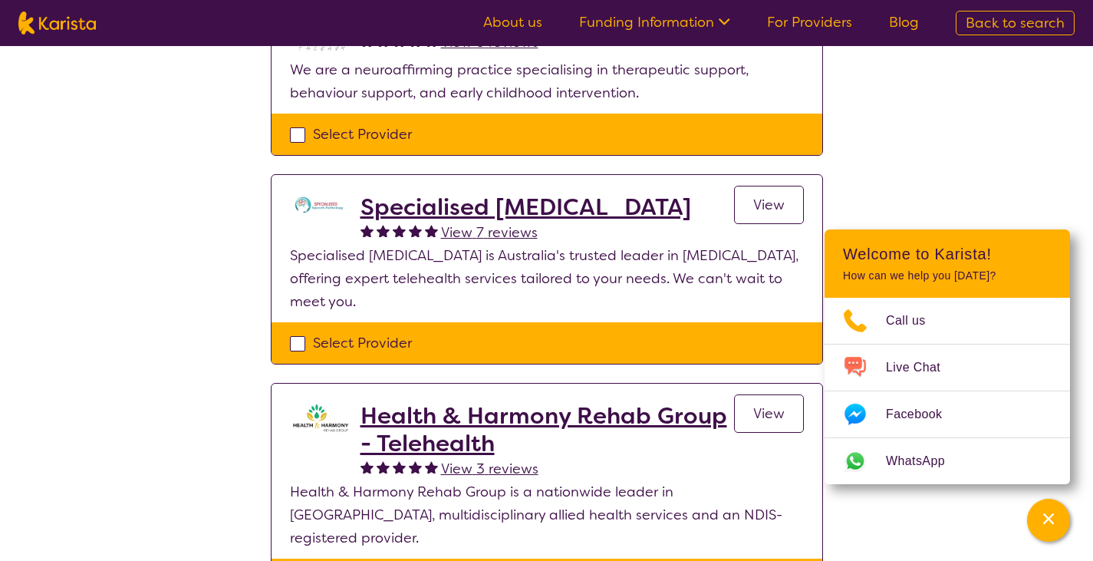
click at [478, 235] on span "View 7 reviews" at bounding box center [489, 232] width 97 height 18
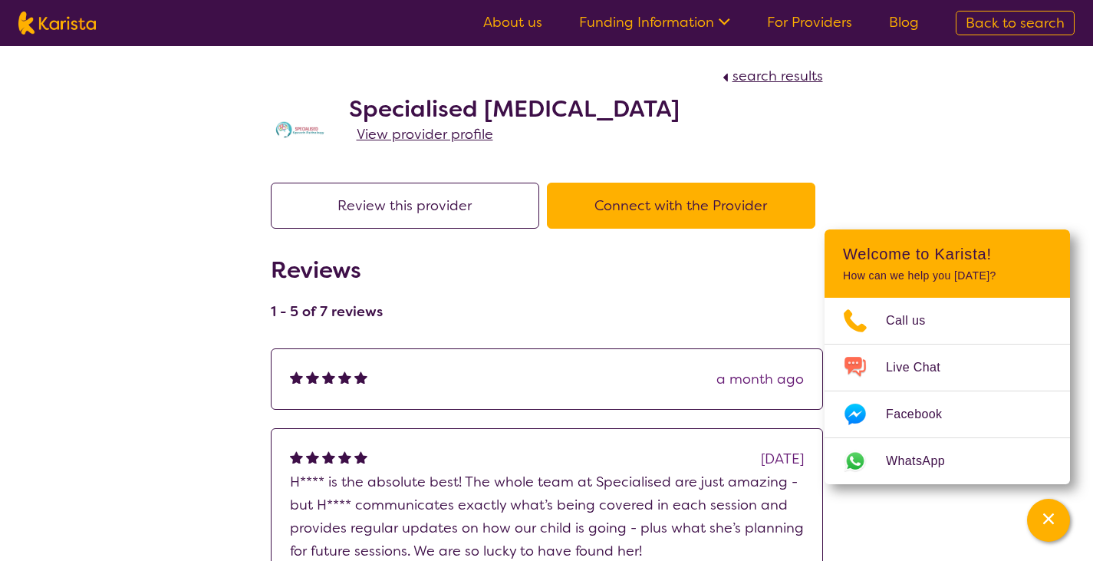
click at [469, 124] on link "View provider profile" at bounding box center [425, 134] width 137 height 23
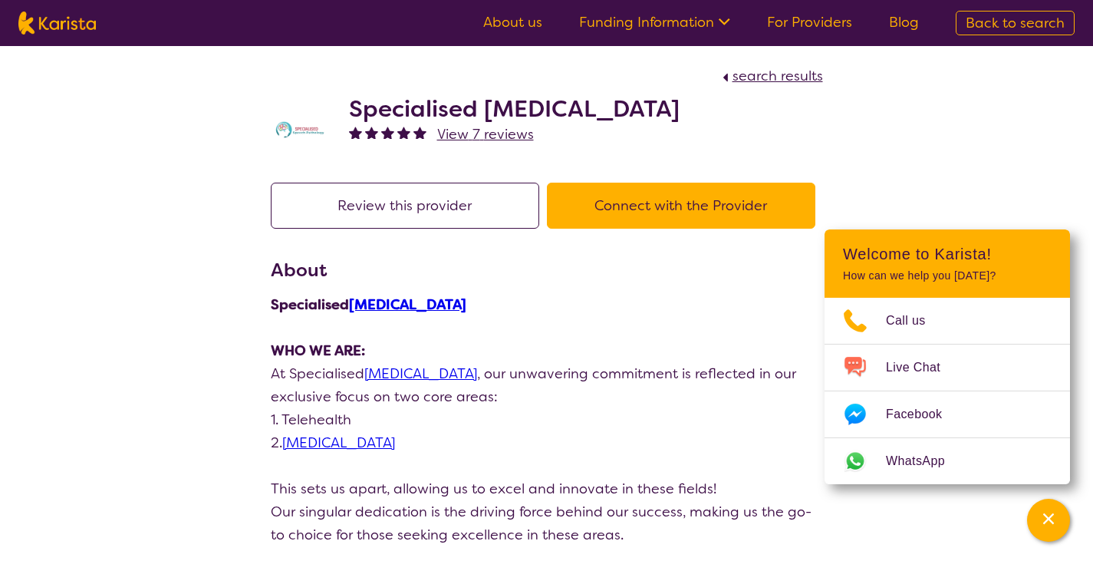
click at [469, 133] on span "View 7 reviews" at bounding box center [485, 134] width 97 height 18
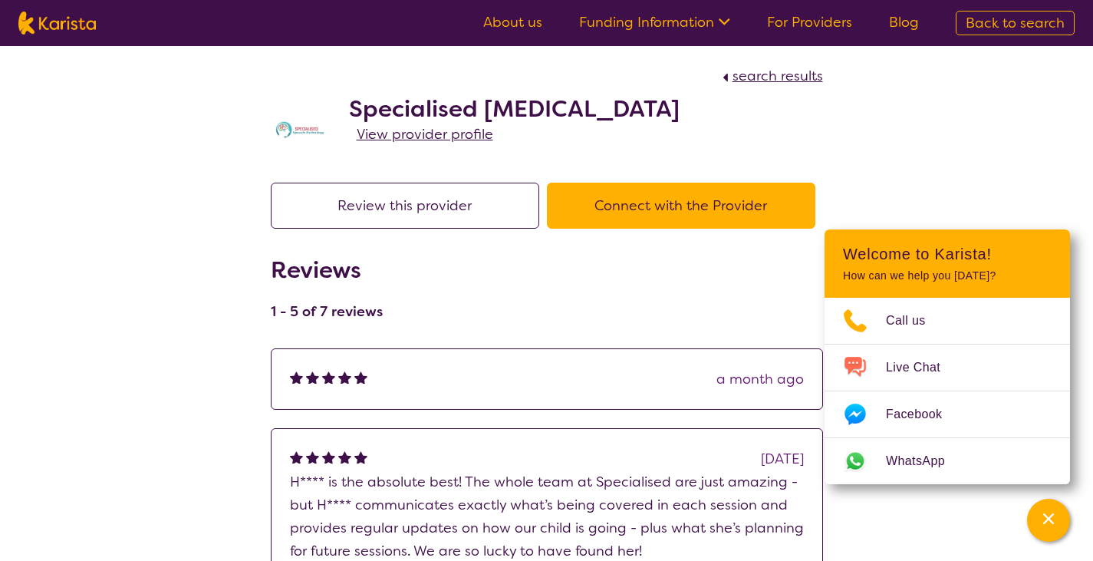
click at [562, 212] on button "Connect with the Provider" at bounding box center [681, 206] width 268 height 46
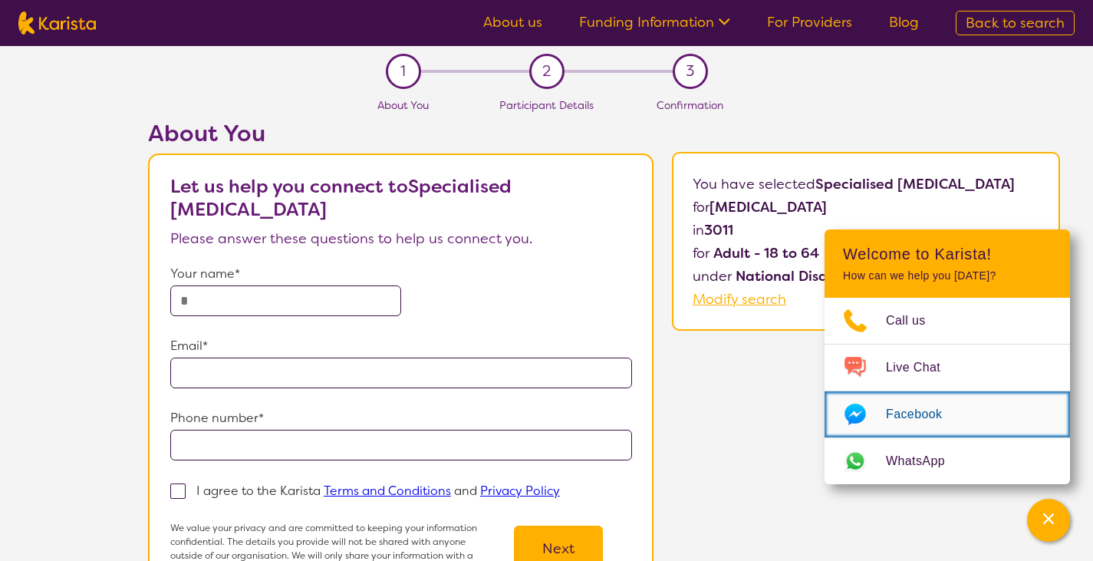
click at [852, 408] on icon "Choose channel" at bounding box center [855, 414] width 21 height 21
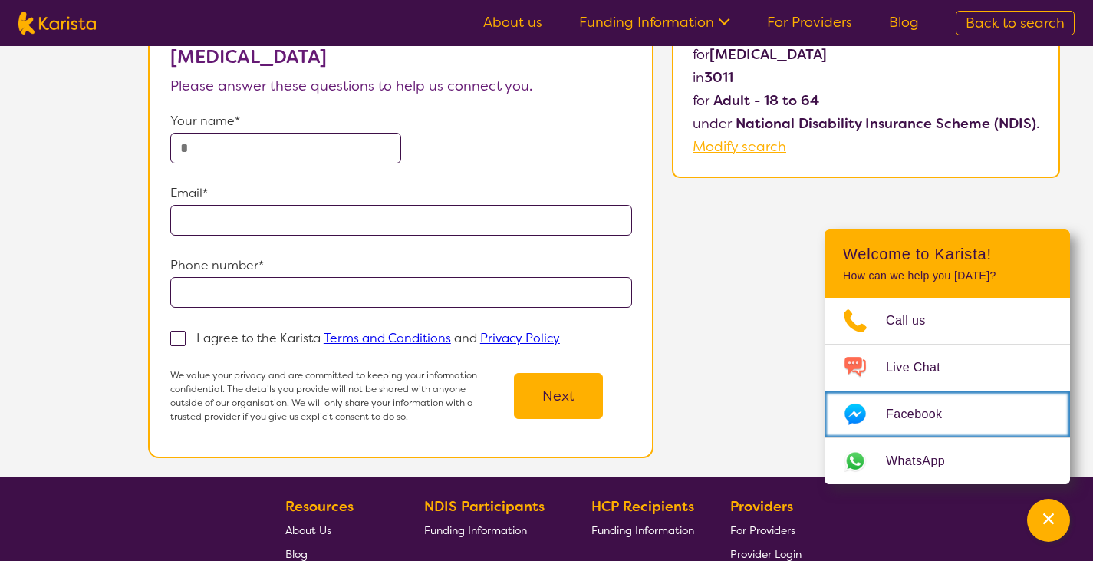
scroll to position [153, 0]
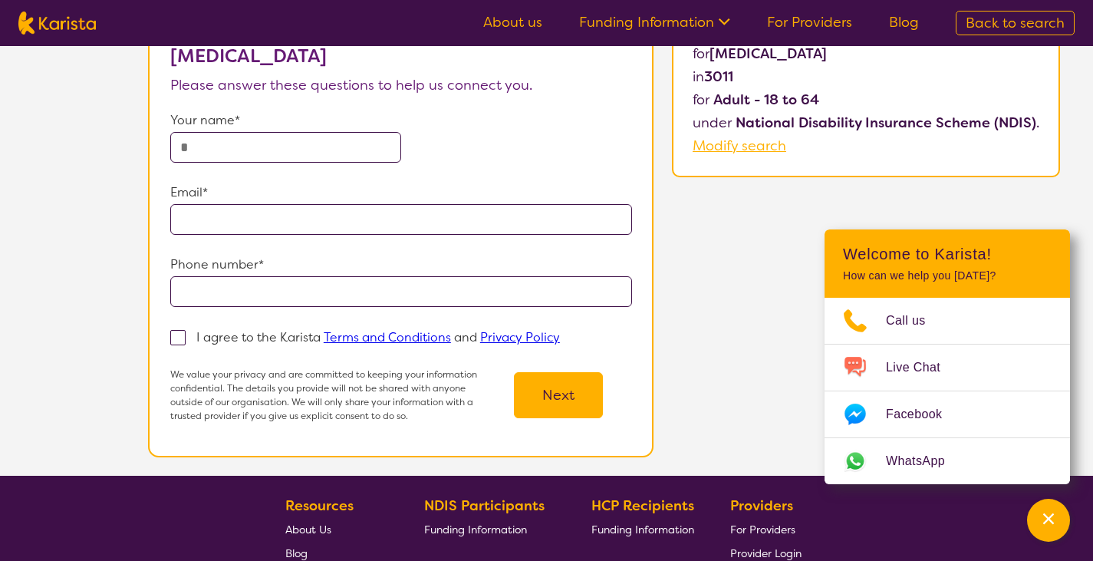
click at [714, 140] on span "Modify search" at bounding box center [740, 146] width 94 height 18
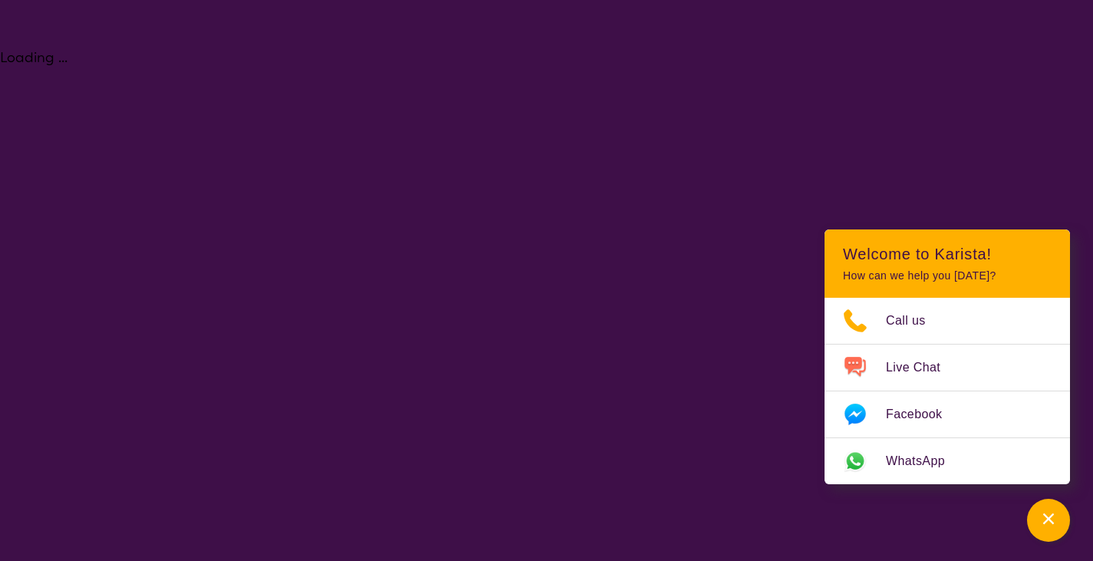
select select "[MEDICAL_DATA]"
select select "AD"
select select "NDIS"
select select "[MEDICAL_DATA]"
select select "AD"
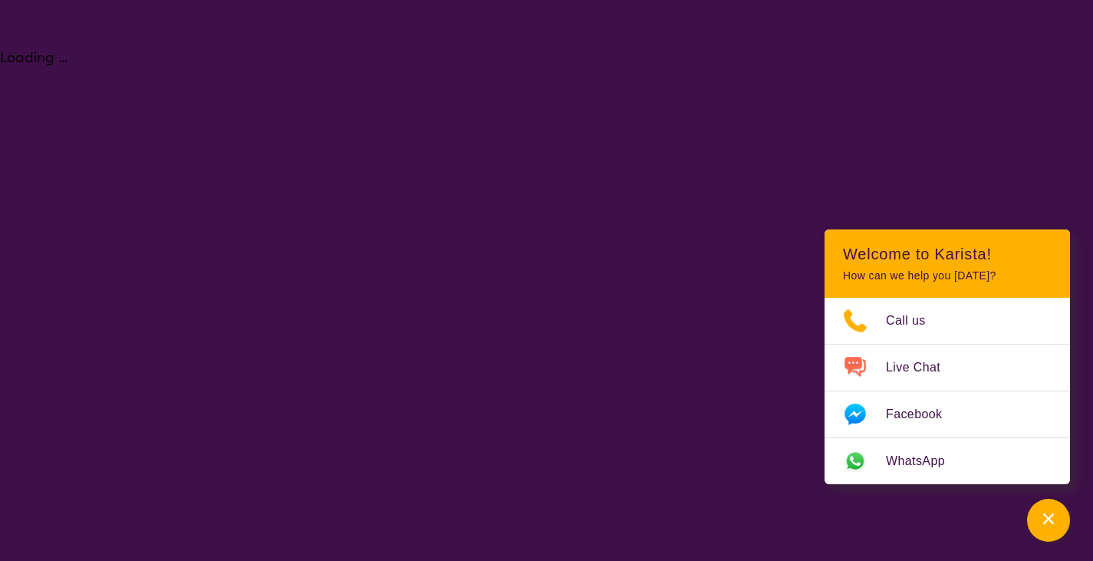
select select "NDIS"
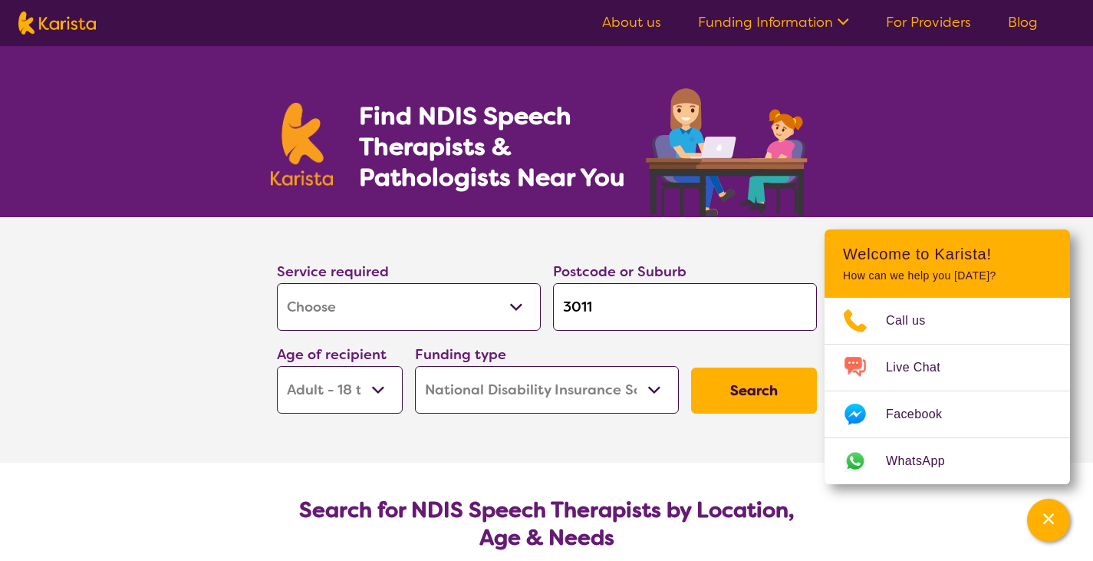
click at [921, 30] on link "For Providers" at bounding box center [928, 22] width 85 height 18
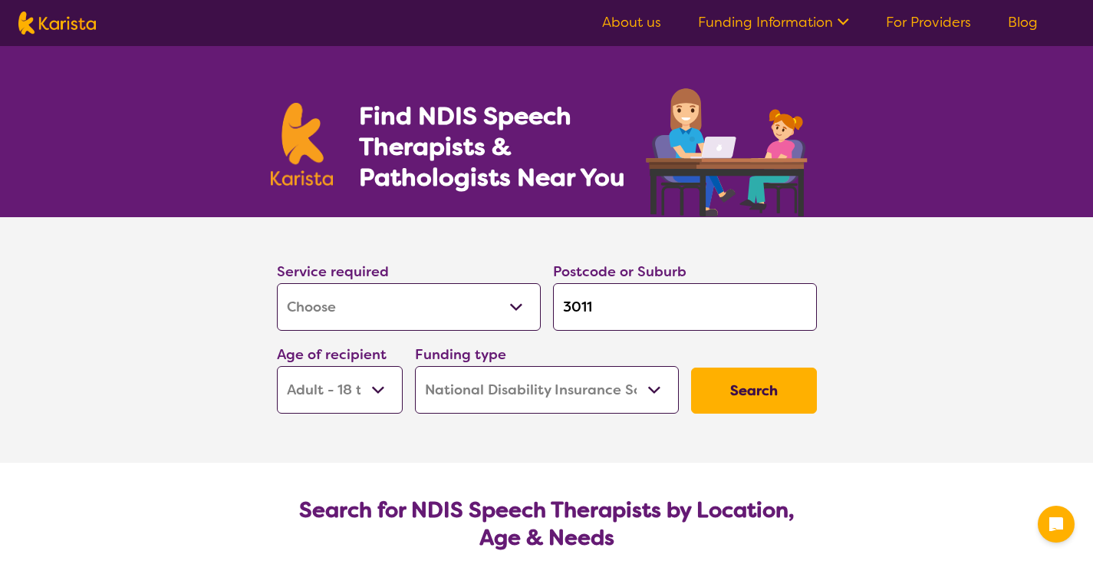
select select "[MEDICAL_DATA]"
select select "AD"
select select "NDIS"
select select "[MEDICAL_DATA]"
select select "AD"
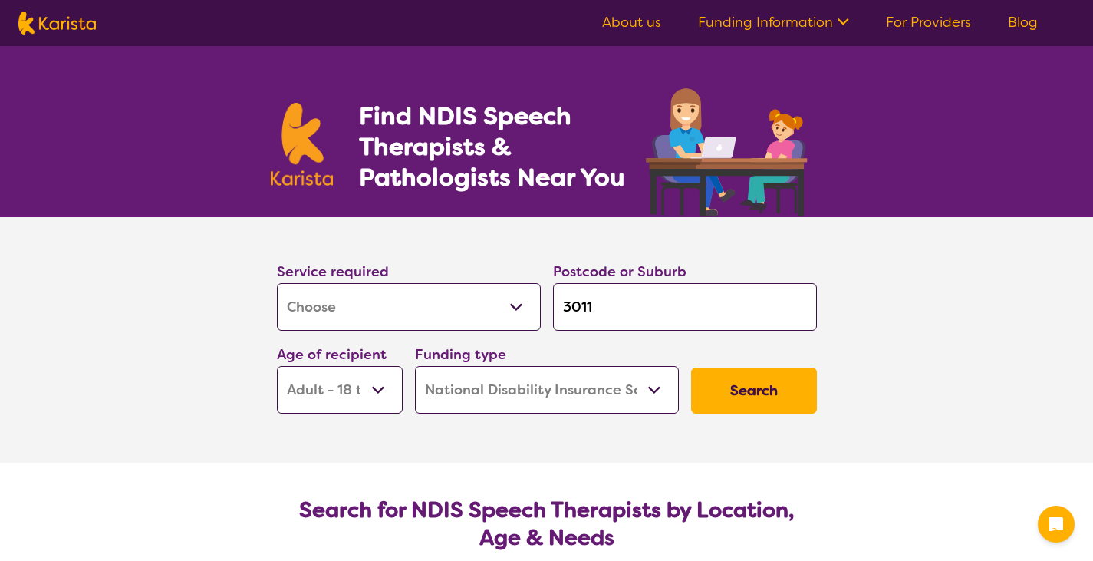
select select "NDIS"
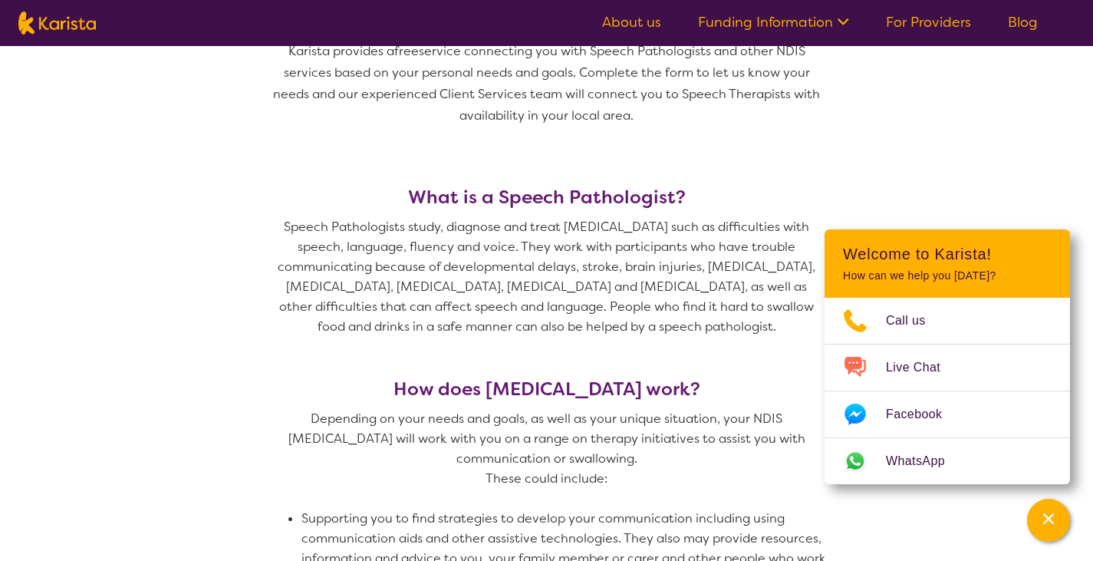
scroll to position [471, 0]
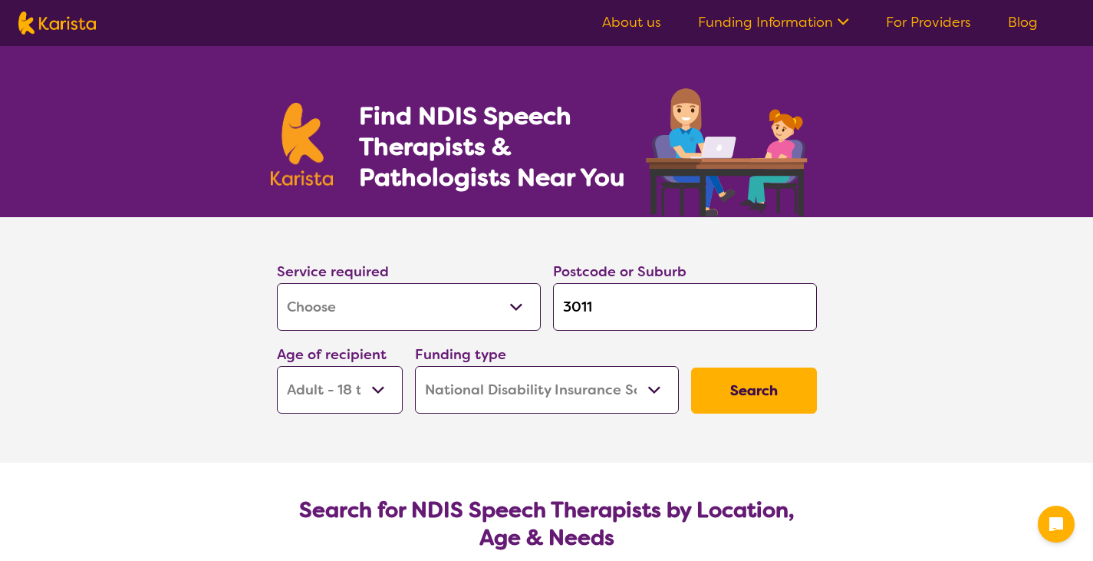
select select "[MEDICAL_DATA]"
select select "AD"
select select "NDIS"
select select "[MEDICAL_DATA]"
select select "AD"
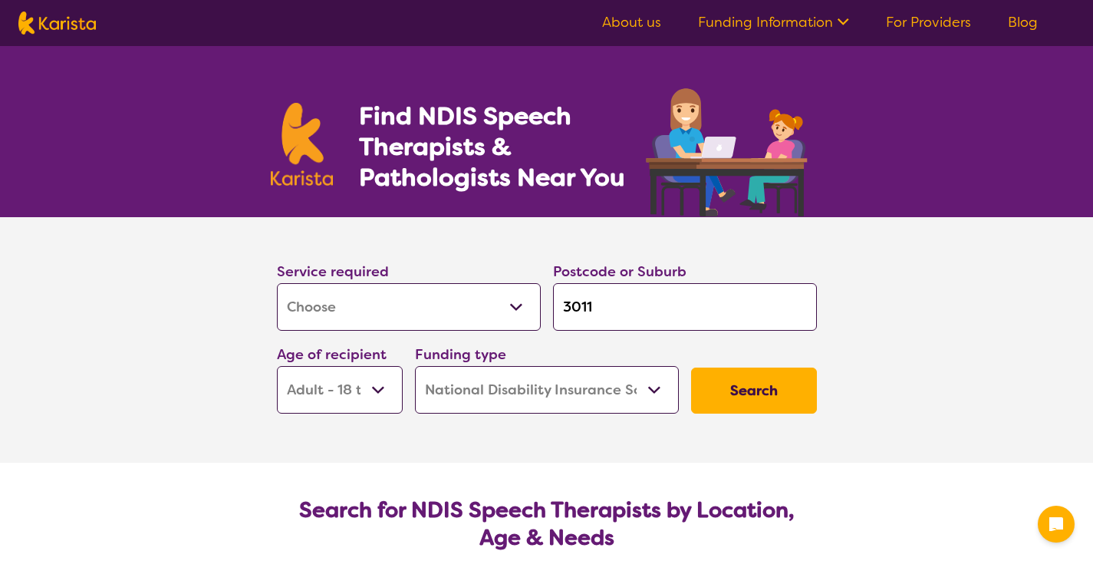
select select "NDIS"
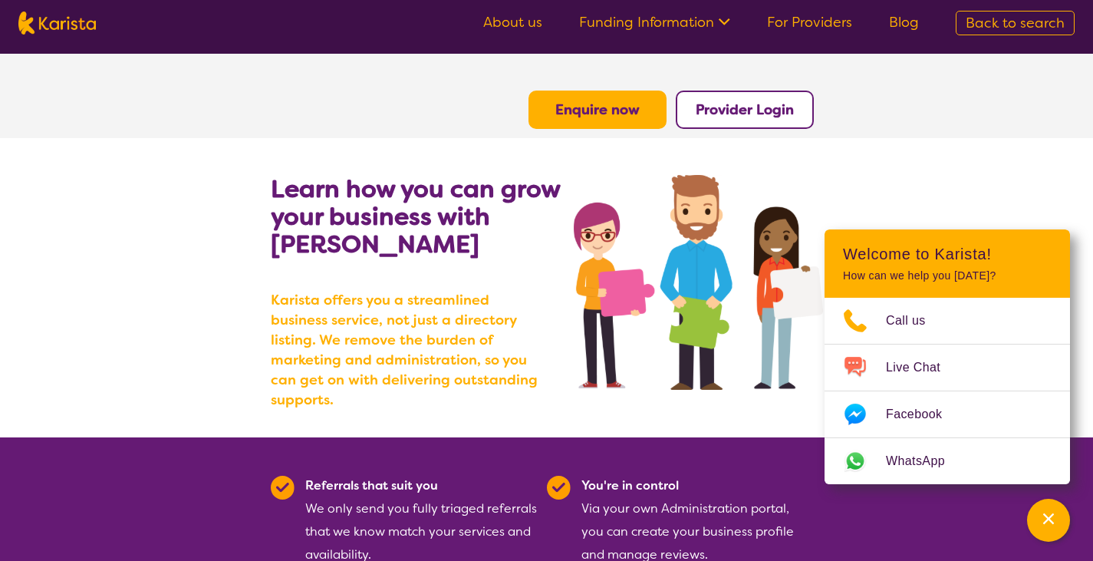
click at [1000, 30] on span "Back to search" at bounding box center [1015, 23] width 99 height 18
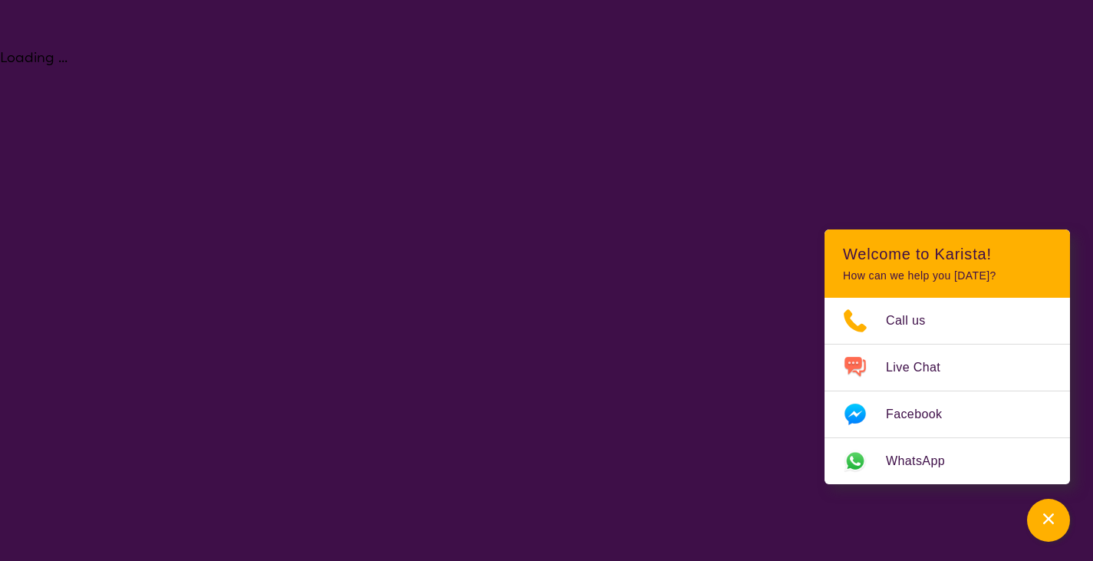
select select "[MEDICAL_DATA]"
select select "AD"
select select "NDIS"
select select "[MEDICAL_DATA]"
select select "AD"
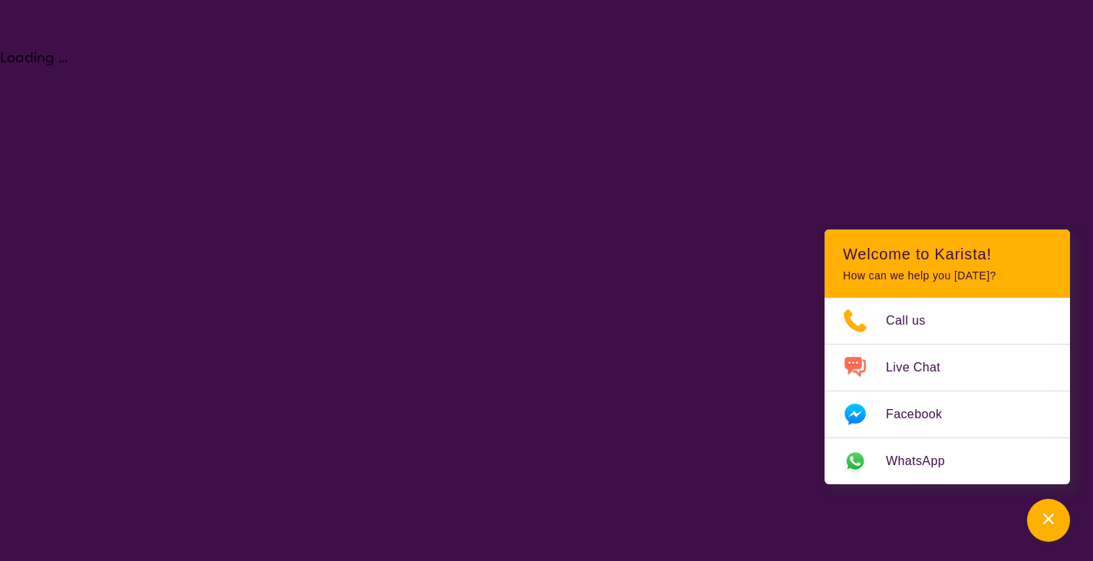
select select "NDIS"
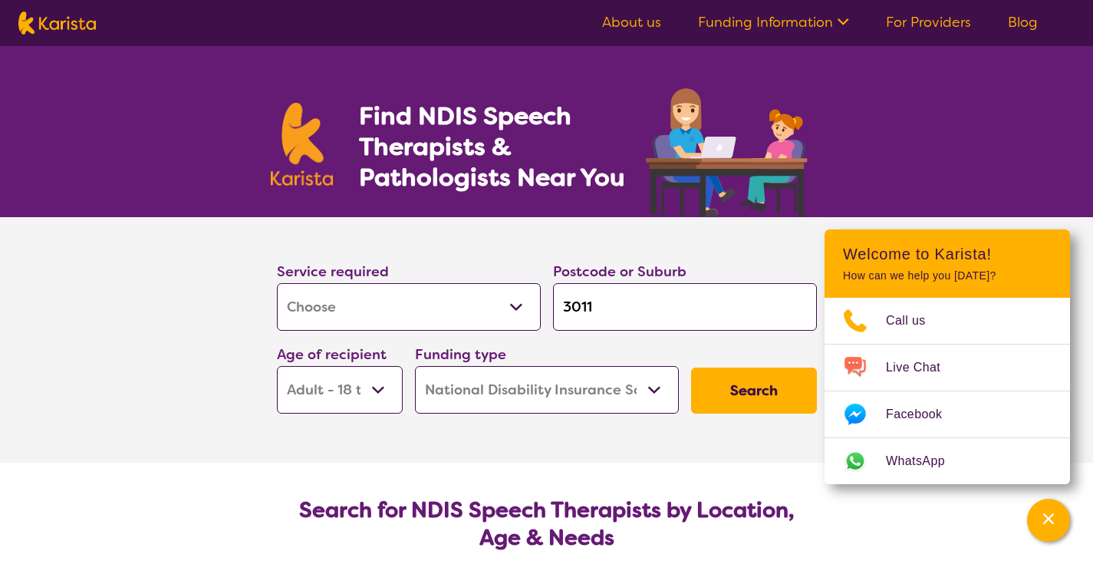
click at [747, 407] on button "Search" at bounding box center [754, 390] width 126 height 46
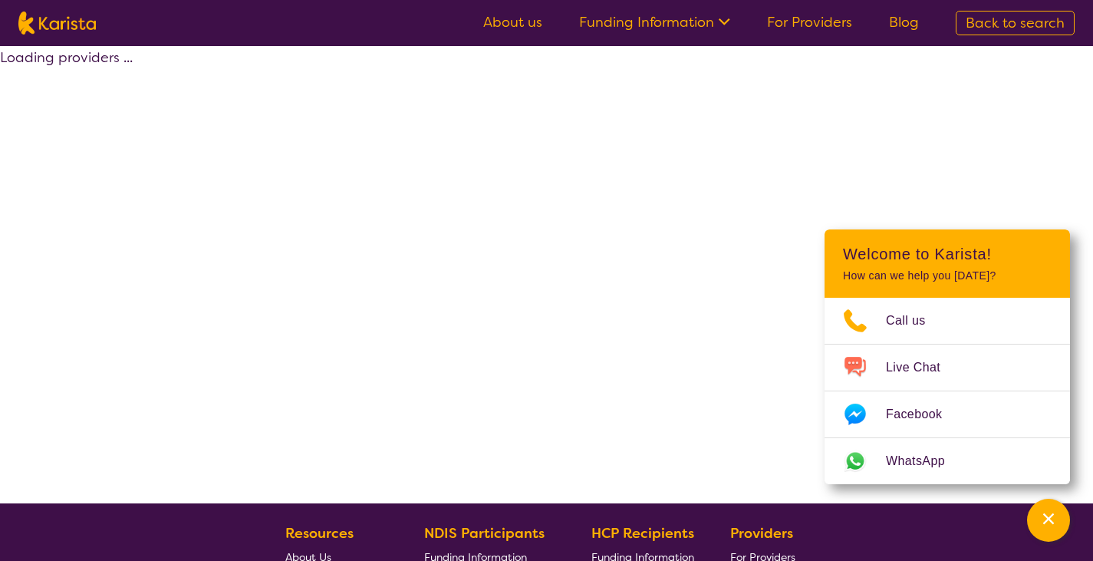
select select "by_score"
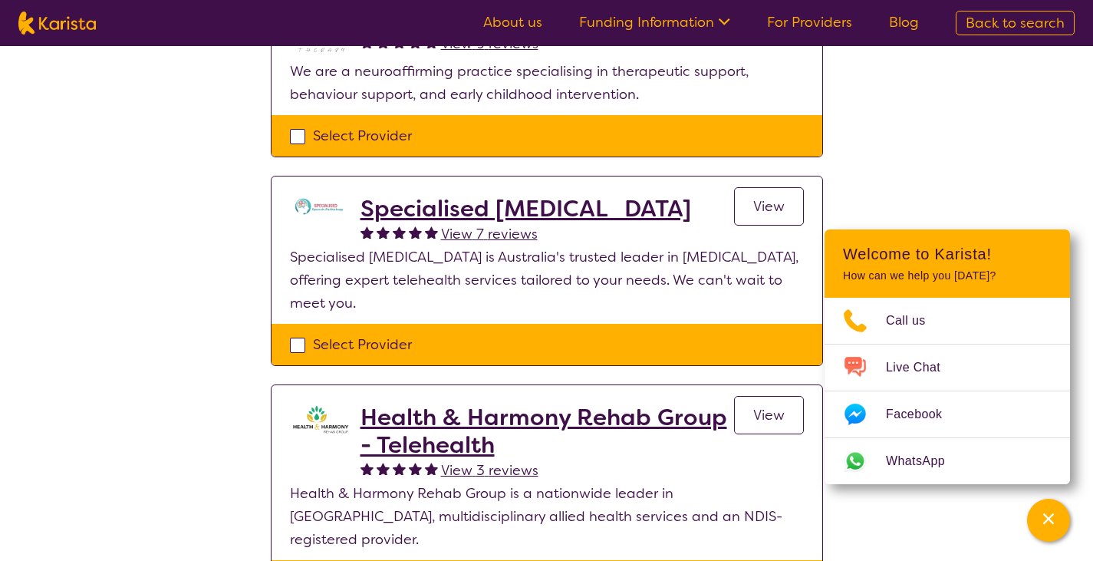
scroll to position [230, 0]
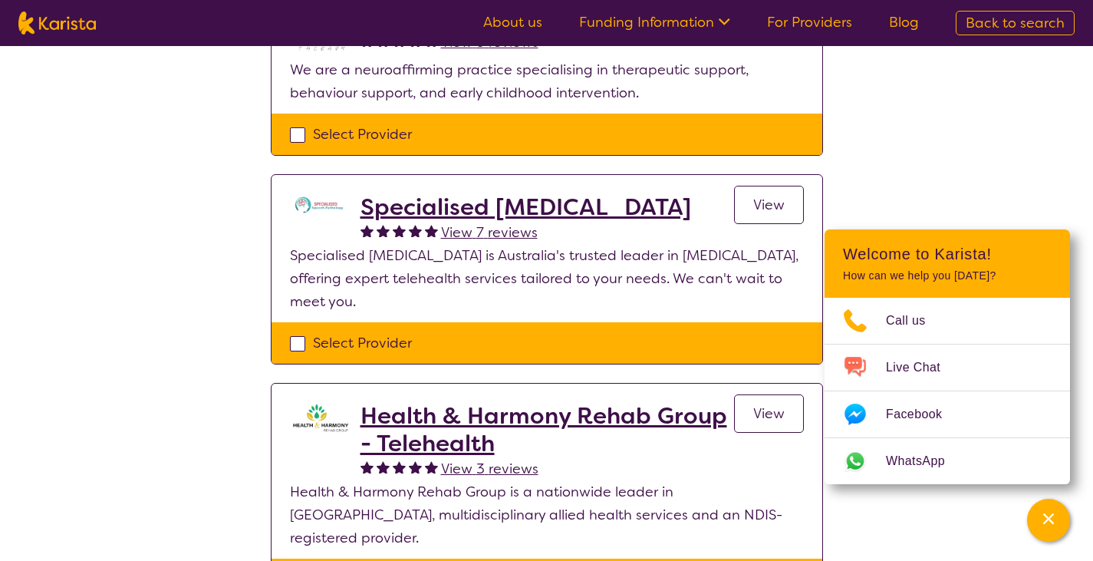
drag, startPoint x: 483, startPoint y: 220, endPoint x: 495, endPoint y: 193, distance: 29.5
click at [483, 220] on h2 "Specialised Speech Pathology" at bounding box center [526, 207] width 331 height 28
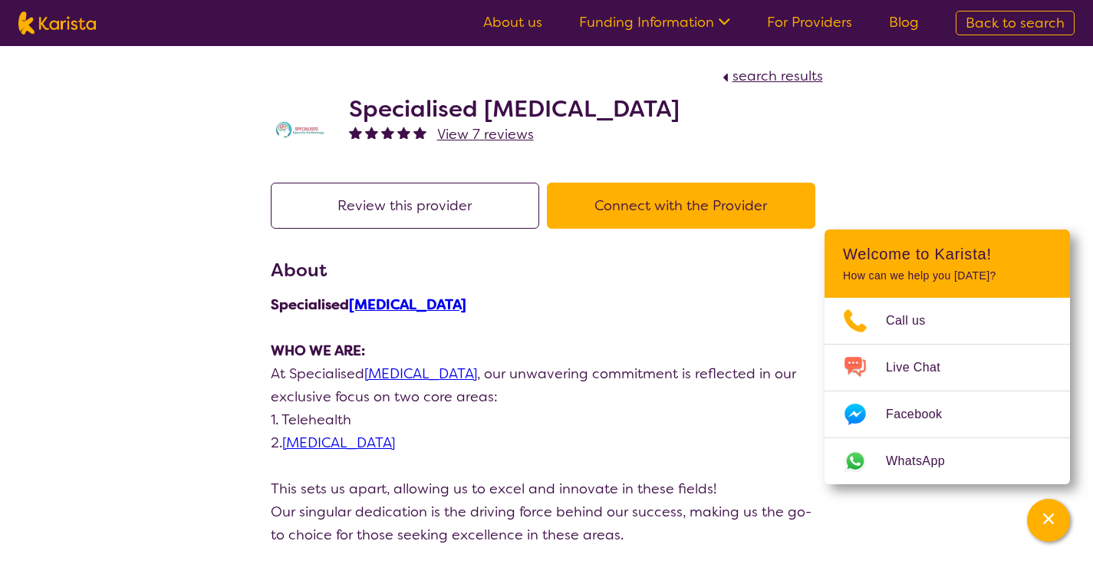
click at [404, 301] on link "Speech Pathology" at bounding box center [407, 304] width 117 height 18
click at [301, 125] on img at bounding box center [301, 129] width 61 height 23
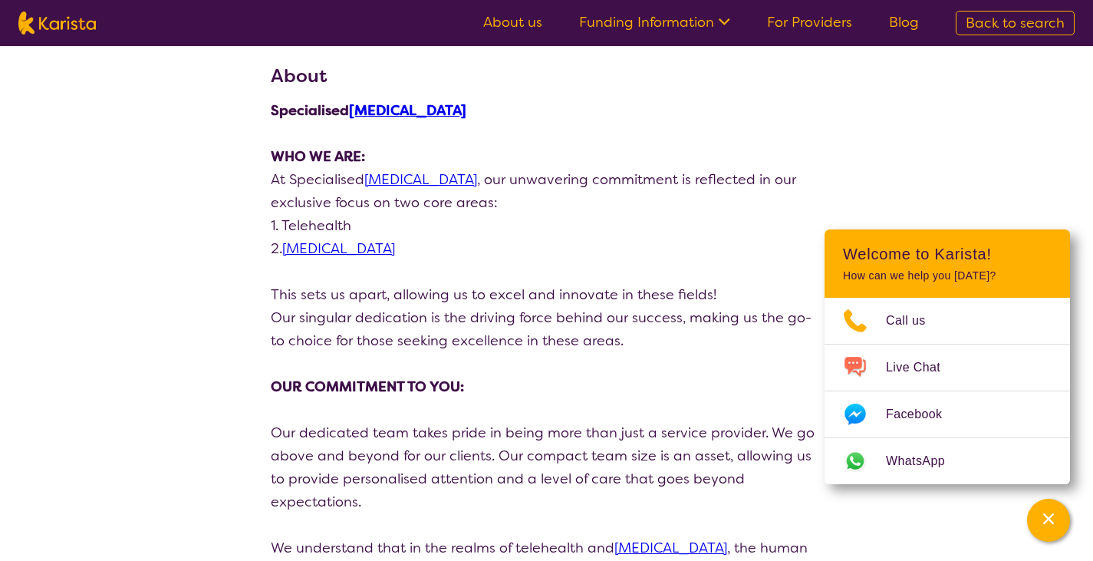
scroll to position [153, 0]
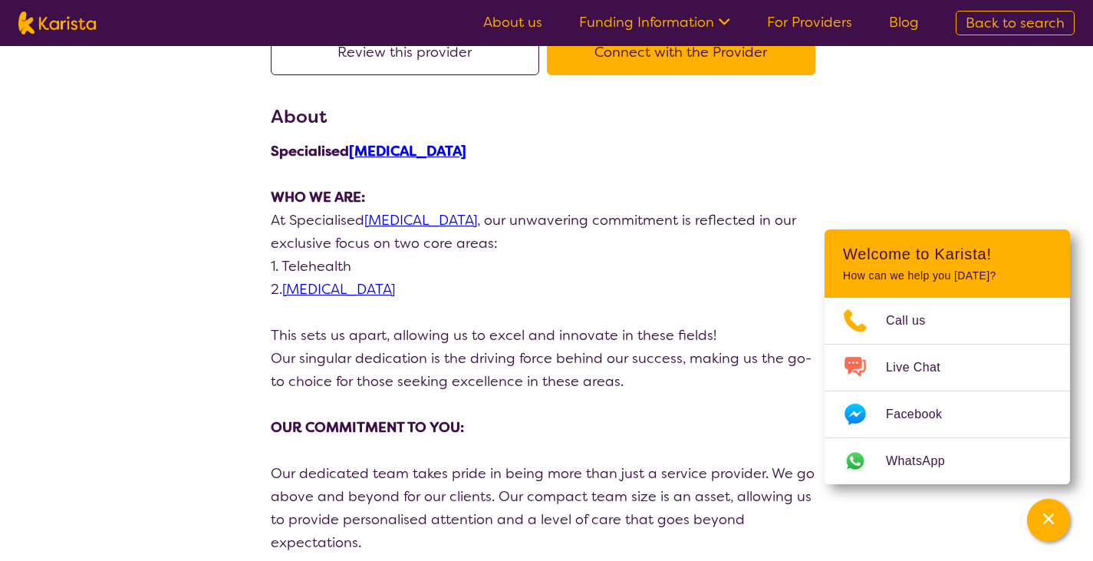
click at [397, 219] on link "Speech Pathology" at bounding box center [420, 220] width 113 height 18
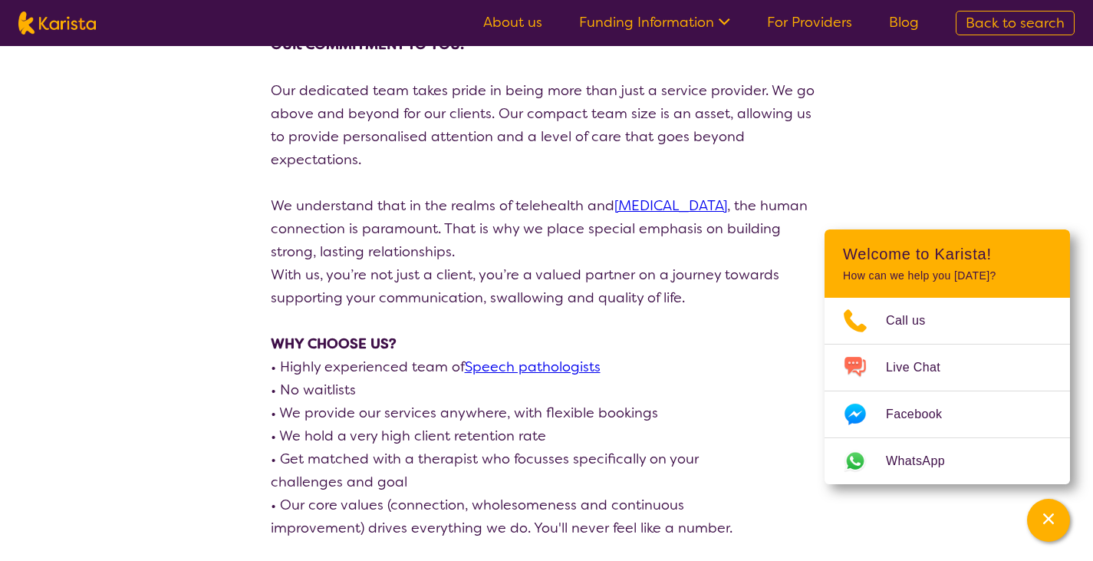
scroll to position [537, 0]
click at [697, 196] on link "Speech Pathology" at bounding box center [670, 205] width 113 height 18
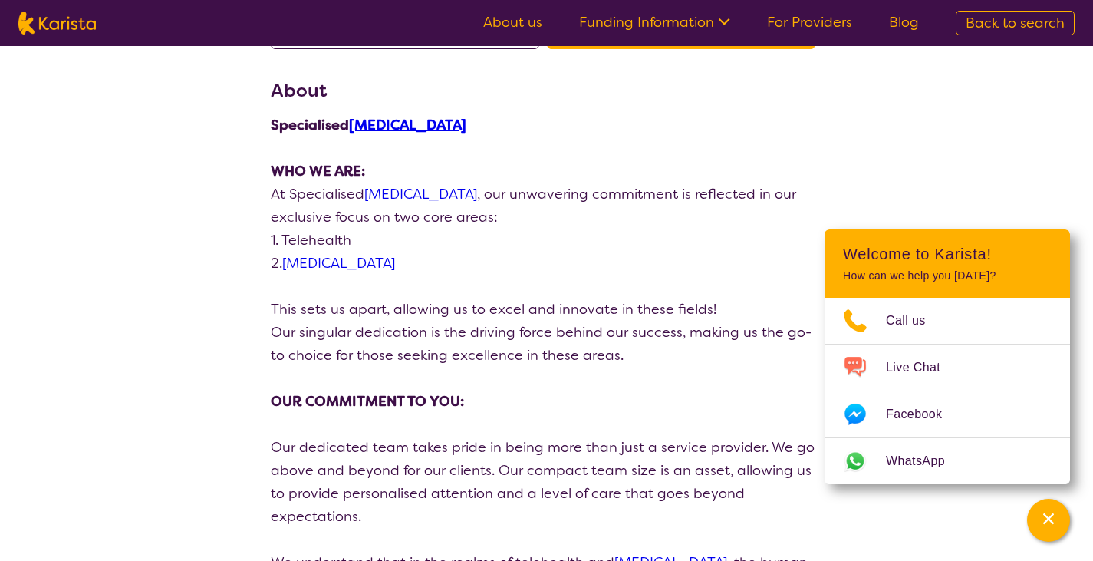
scroll to position [145, 0]
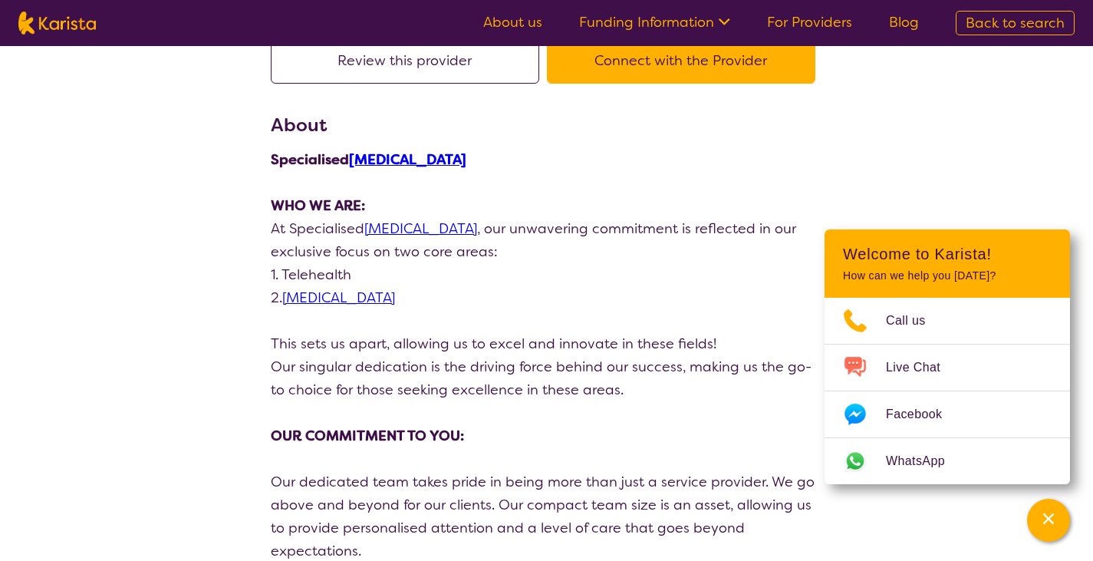
drag, startPoint x: 475, startPoint y: 162, endPoint x: 344, endPoint y: 152, distance: 130.8
click at [344, 152] on p "Specialised Speech Pathology" at bounding box center [547, 159] width 552 height 23
copy strong "Speech Pathology"
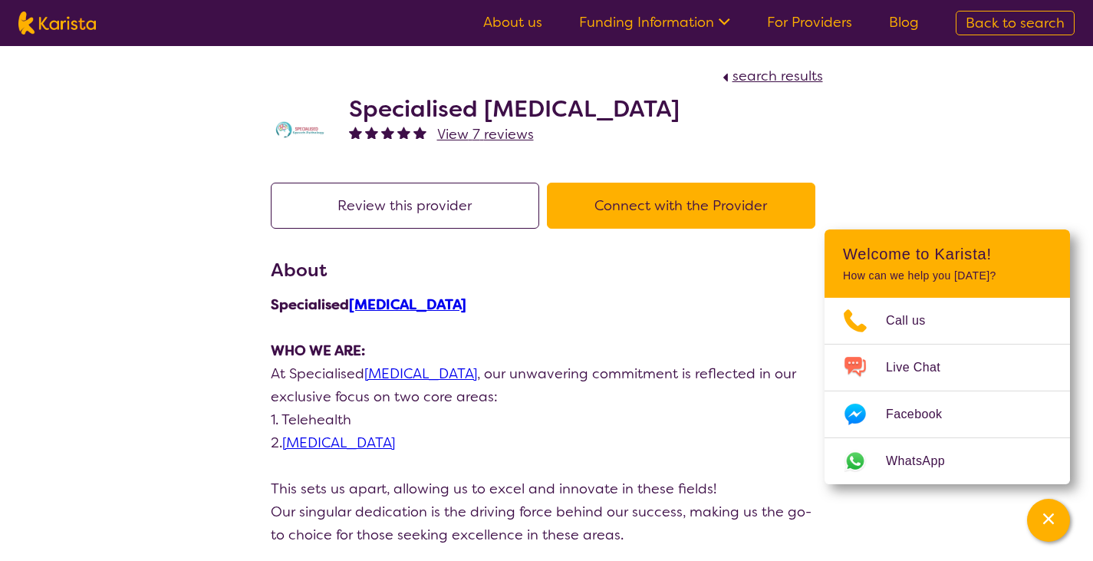
scroll to position [0, 0]
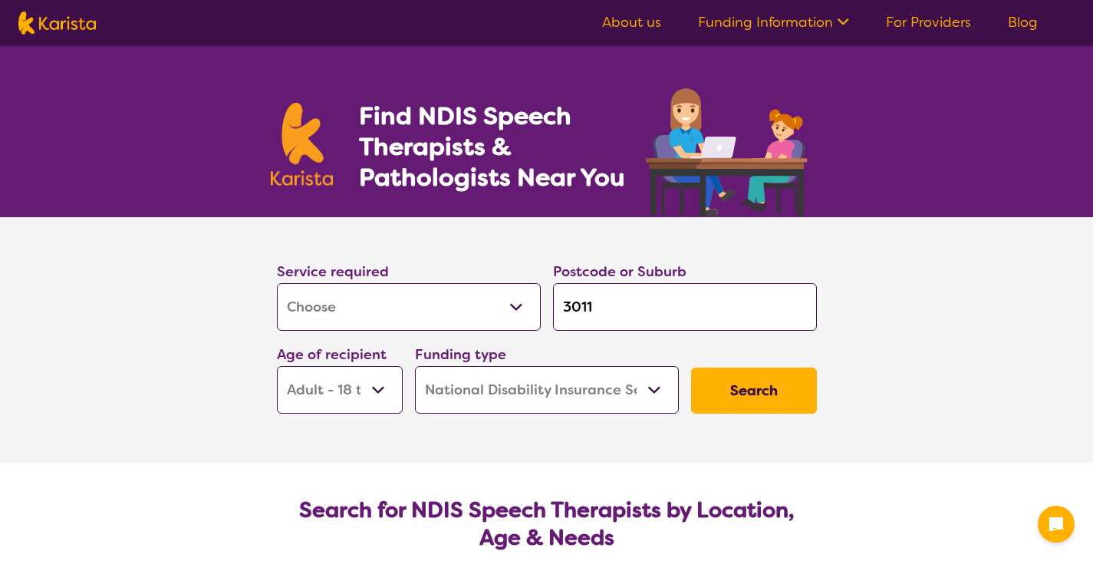
select select "[MEDICAL_DATA]"
select select "AD"
select select "NDIS"
select select "[MEDICAL_DATA]"
select select "AD"
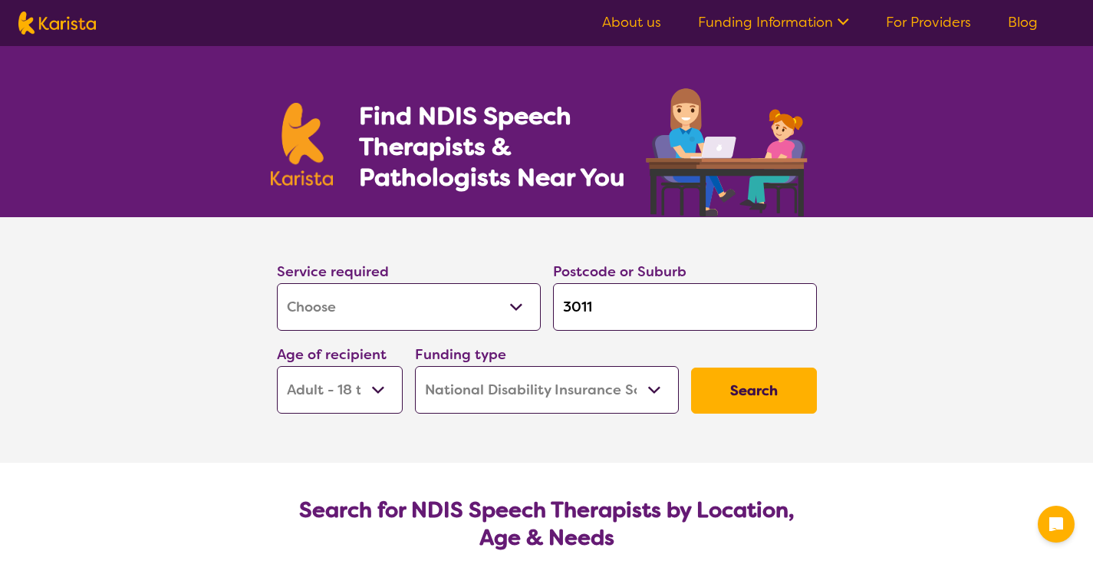
select select "NDIS"
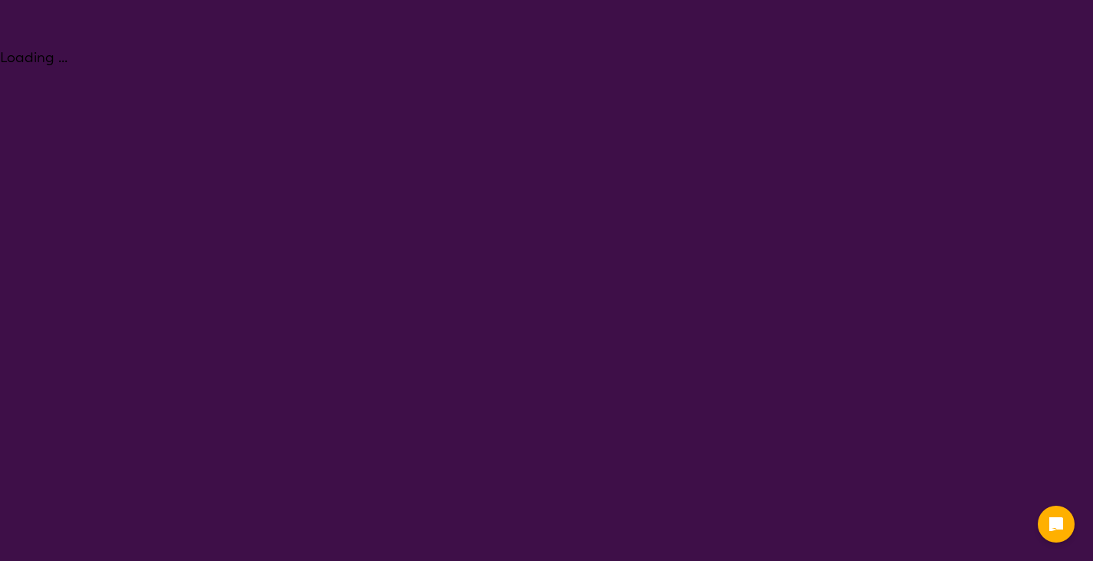
select select "[MEDICAL_DATA]"
select select "AD"
select select "NDIS"
select select "[MEDICAL_DATA]"
select select "AD"
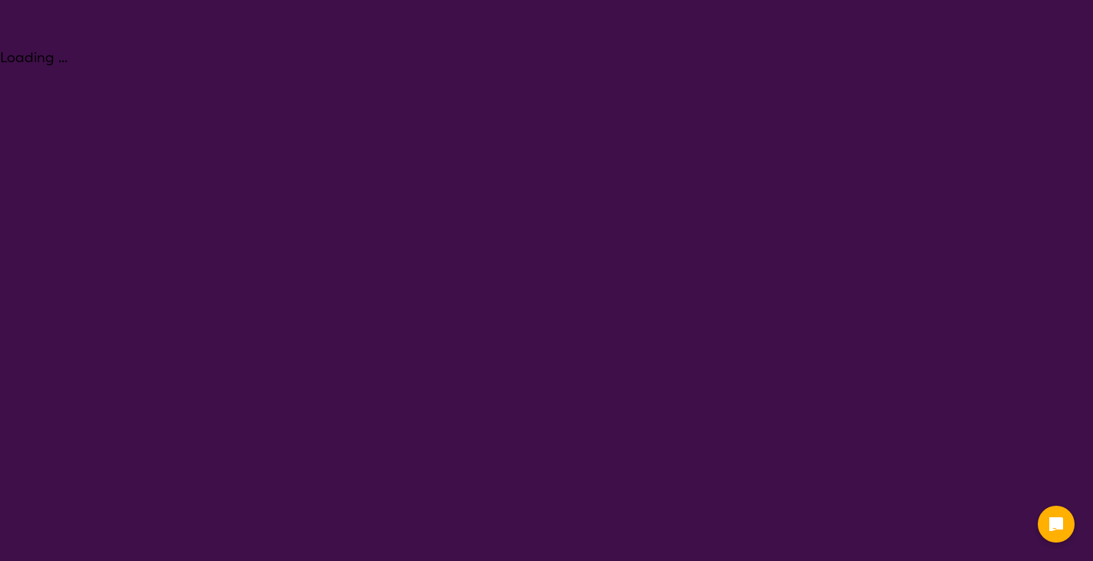
select select "NDIS"
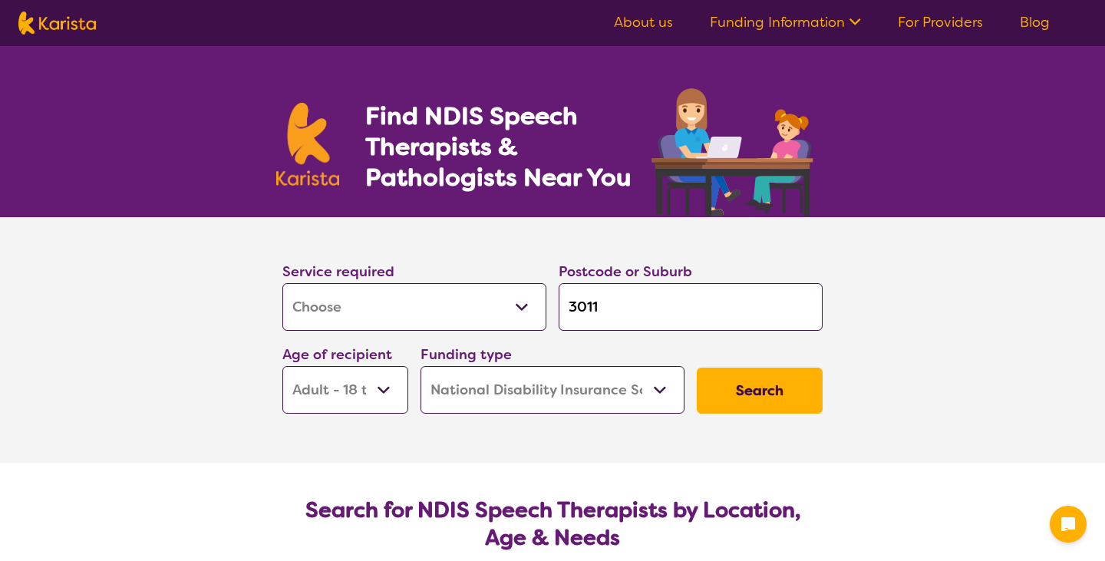
select select "[MEDICAL_DATA]"
select select "AD"
select select "NDIS"
select select "[MEDICAL_DATA]"
select select "AD"
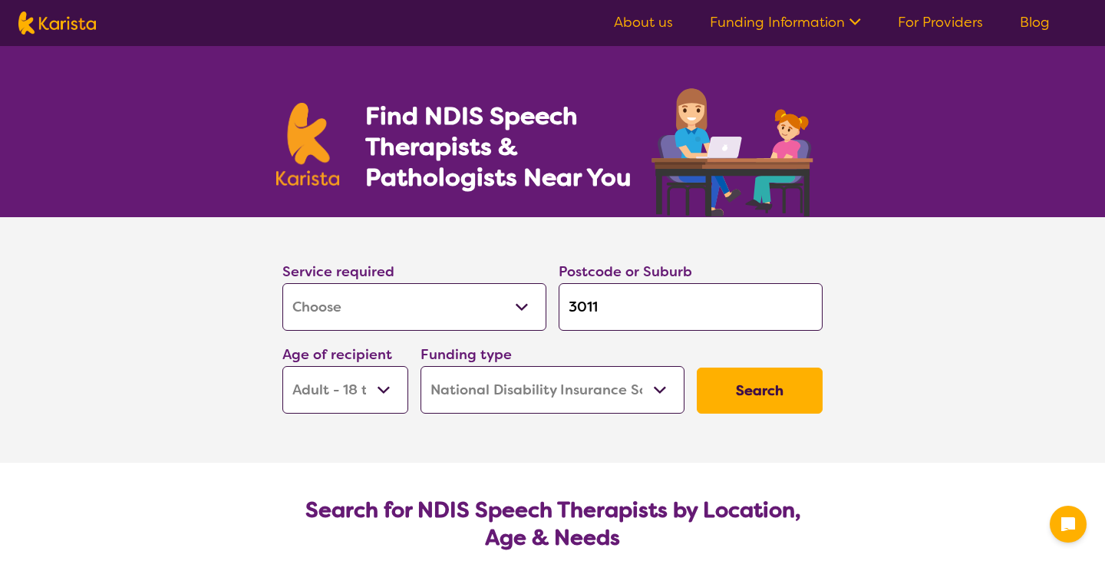
select select "NDIS"
